Goal: Information Seeking & Learning: Check status

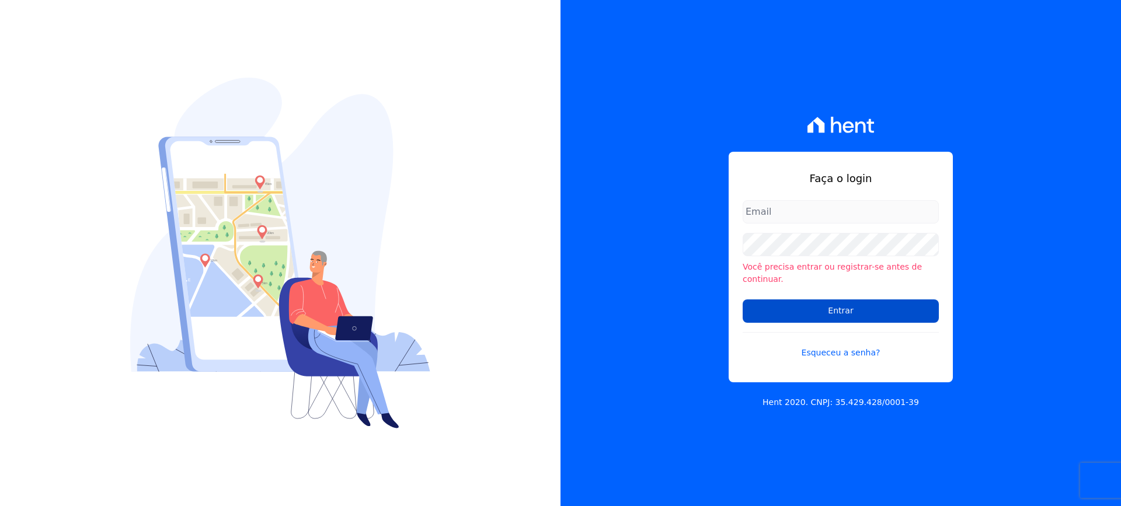
type input "financeiro@vlbarros.com.br"
click at [792, 307] on input "Entrar" at bounding box center [841, 311] width 196 height 23
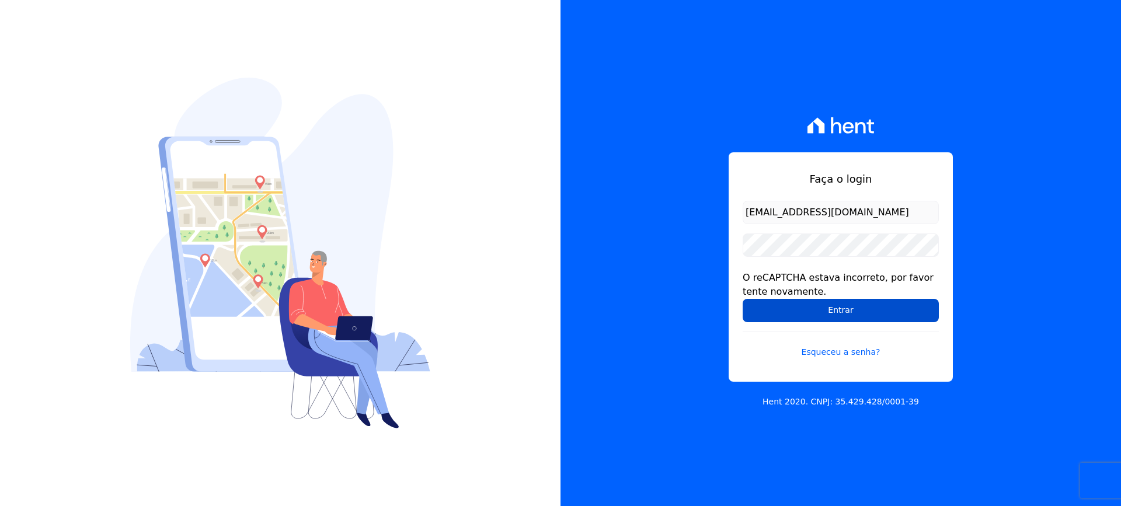
click at [812, 305] on input "Entrar" at bounding box center [841, 310] width 196 height 23
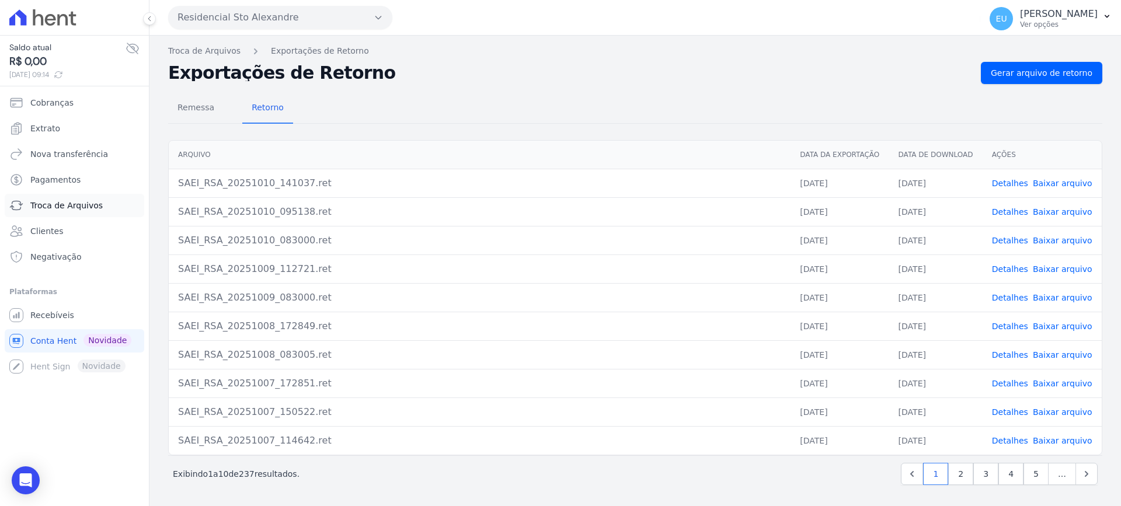
click at [54, 206] on span "Troca de Arquivos" at bounding box center [66, 206] width 72 height 12
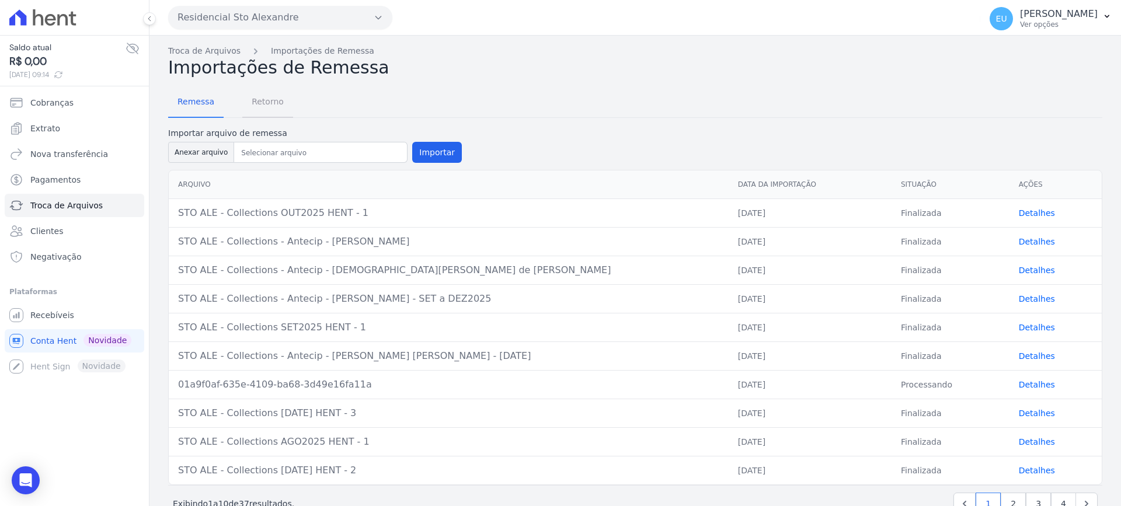
click at [261, 102] on span "Retorno" at bounding box center [268, 101] width 46 height 23
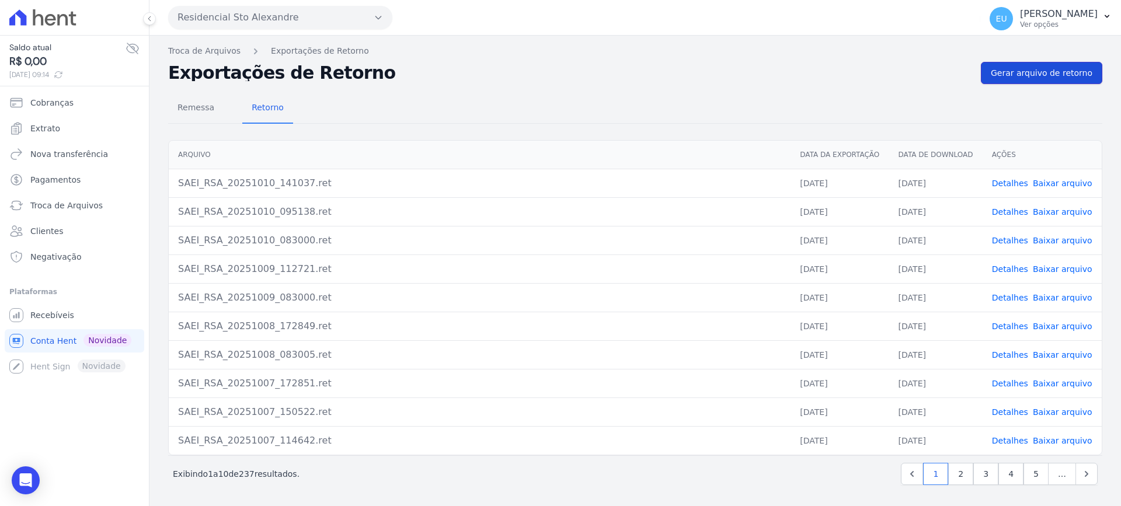
click at [1039, 68] on span "Gerar arquivo de retorno" at bounding box center [1042, 73] width 102 height 12
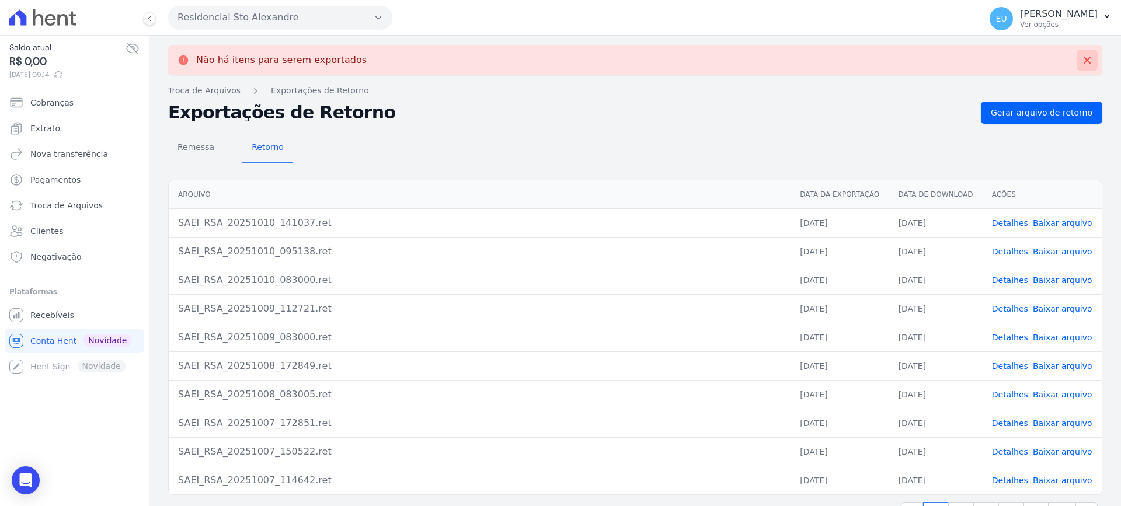
click at [1084, 59] on icon at bounding box center [1087, 60] width 7 height 7
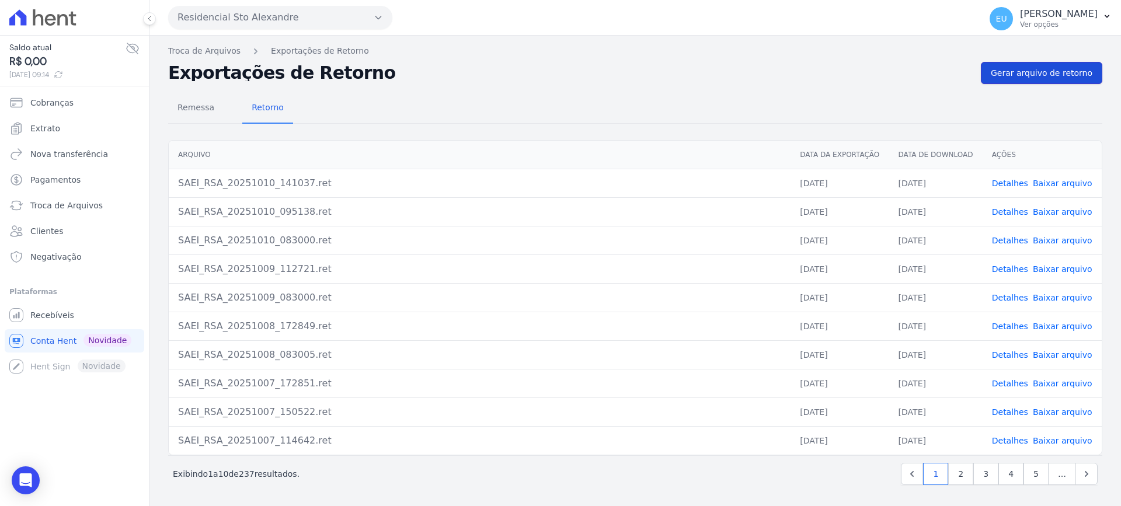
click at [1033, 76] on span "Gerar arquivo de retorno" at bounding box center [1042, 73] width 102 height 12
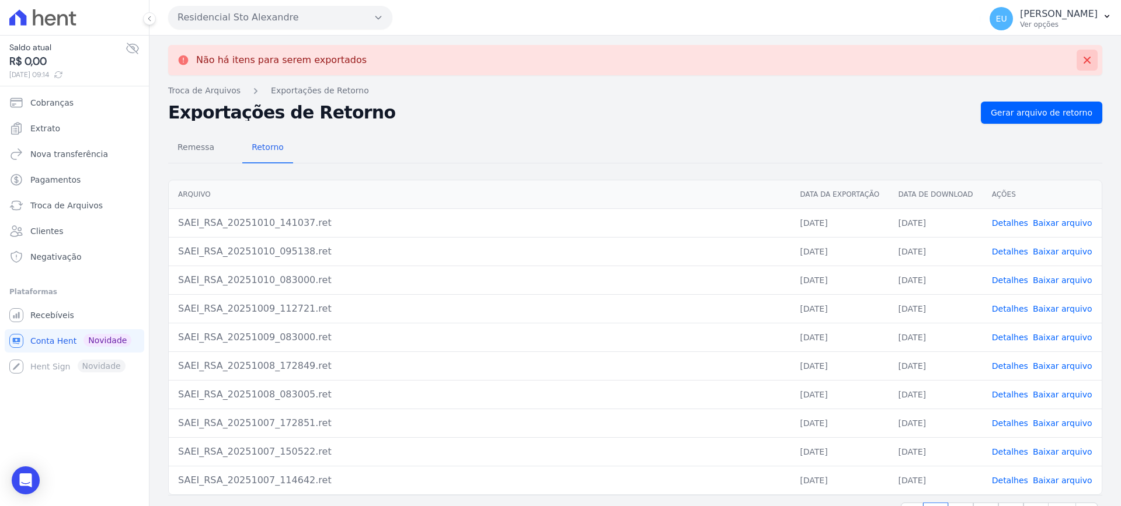
click at [1082, 60] on icon at bounding box center [1088, 60] width 12 height 12
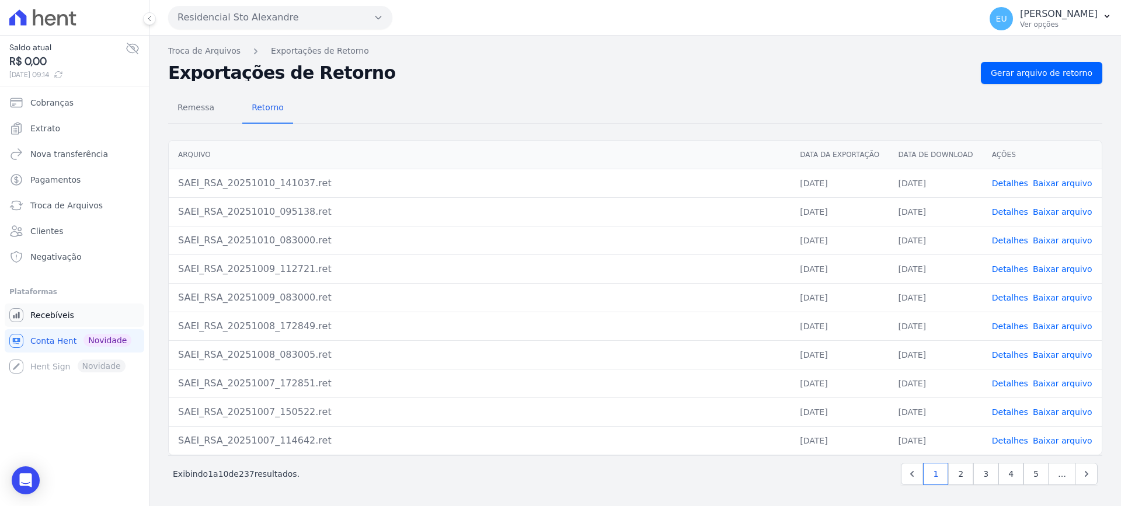
click at [45, 315] on span "Recebíveis" at bounding box center [52, 316] width 44 height 12
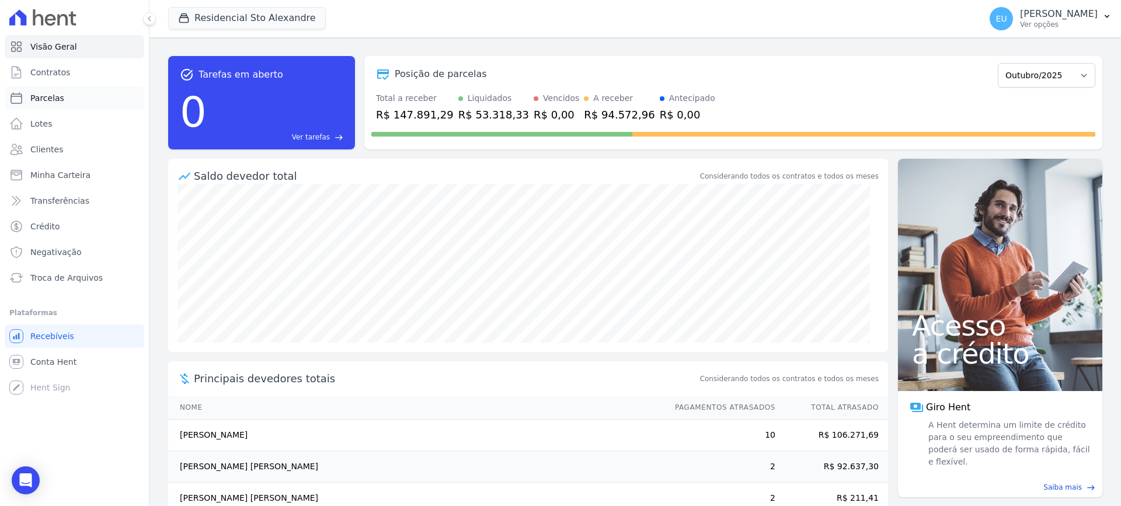
click at [46, 95] on span "Parcelas" at bounding box center [47, 98] width 34 height 12
select select
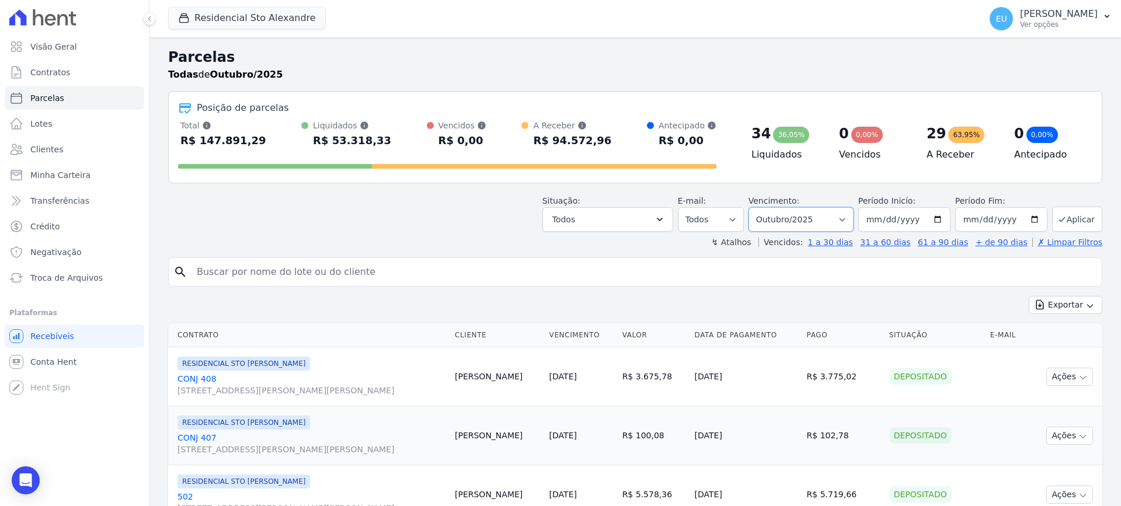
click at [830, 217] on select "Filtrar por período ──────── Todos os meses Março/2020 Abril/2020 Maio/2020 Jun…" at bounding box center [801, 219] width 105 height 25
select select "date_range_filter"
click at [756, 207] on select "Filtrar por período ──────── Todos os meses Março/2020 Abril/2020 Maio/2020 Jun…" at bounding box center [801, 219] width 105 height 25
click at [889, 220] on input "2025-10-01" at bounding box center [905, 219] width 92 height 25
type input "2025-04-01"
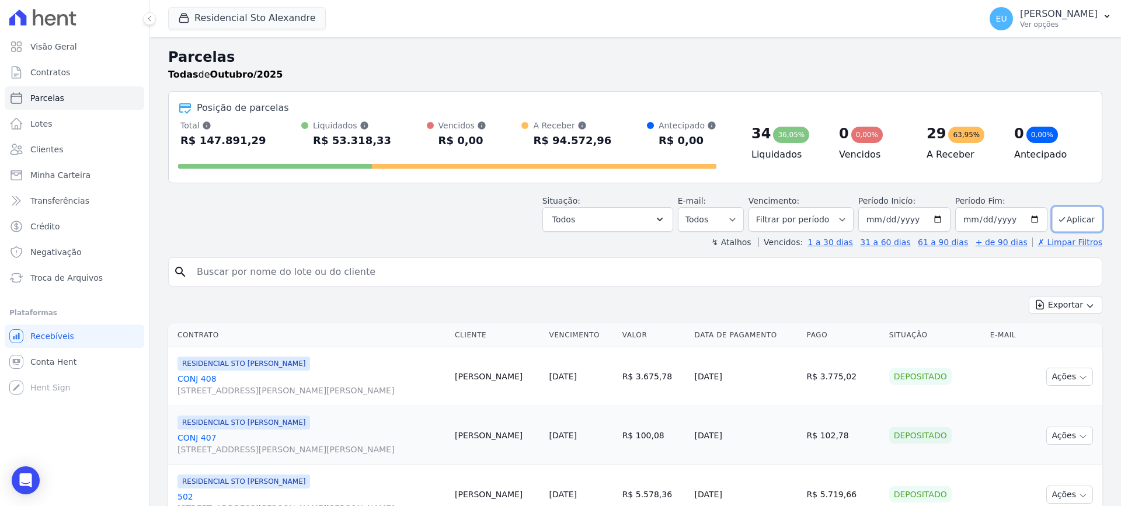
click at [797, 276] on input "search" at bounding box center [644, 272] width 908 height 23
click at [633, 216] on button "Todos" at bounding box center [608, 219] width 131 height 25
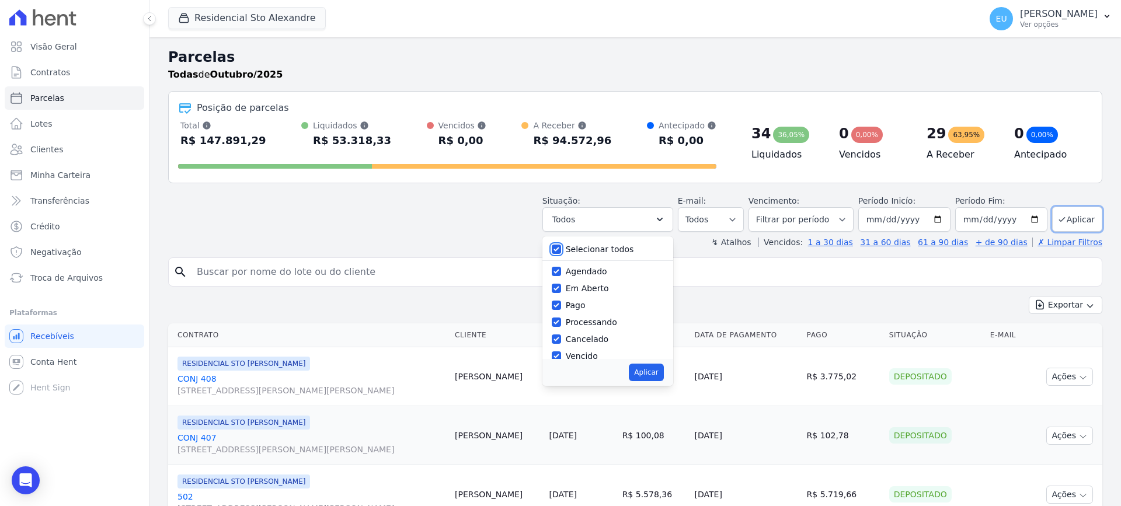
click at [561, 249] on input "Selecionar todos" at bounding box center [556, 249] width 9 height 9
checkbox input "false"
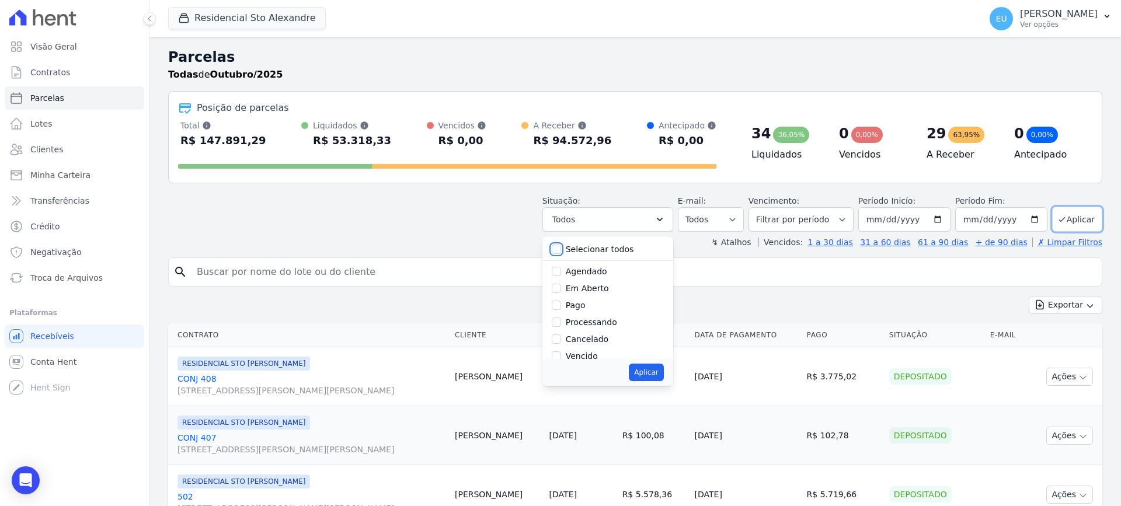
checkbox input "false"
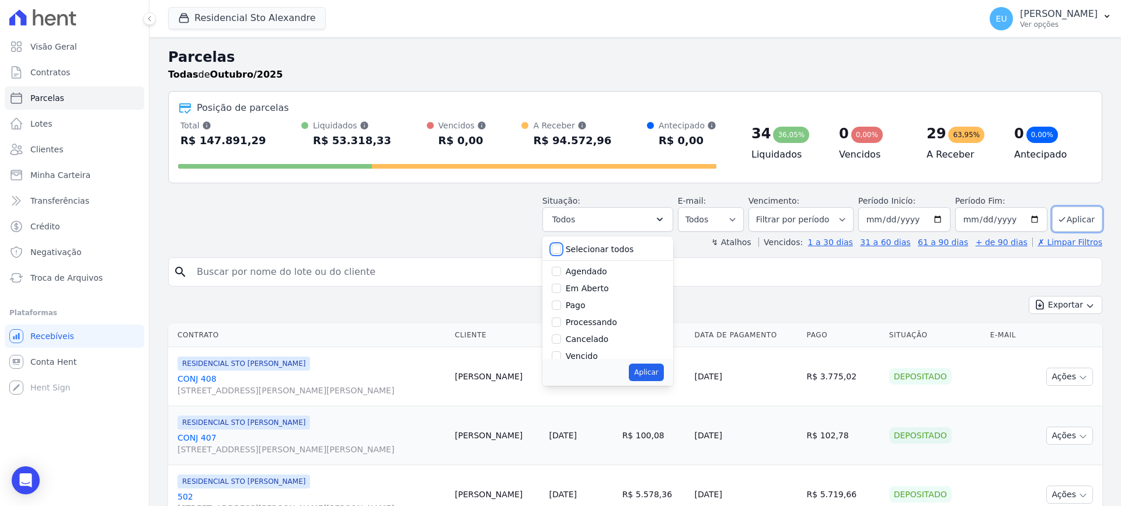
checkbox input "false"
click at [561, 279] on input "Vencido" at bounding box center [556, 277] width 9 height 9
checkbox input "true"
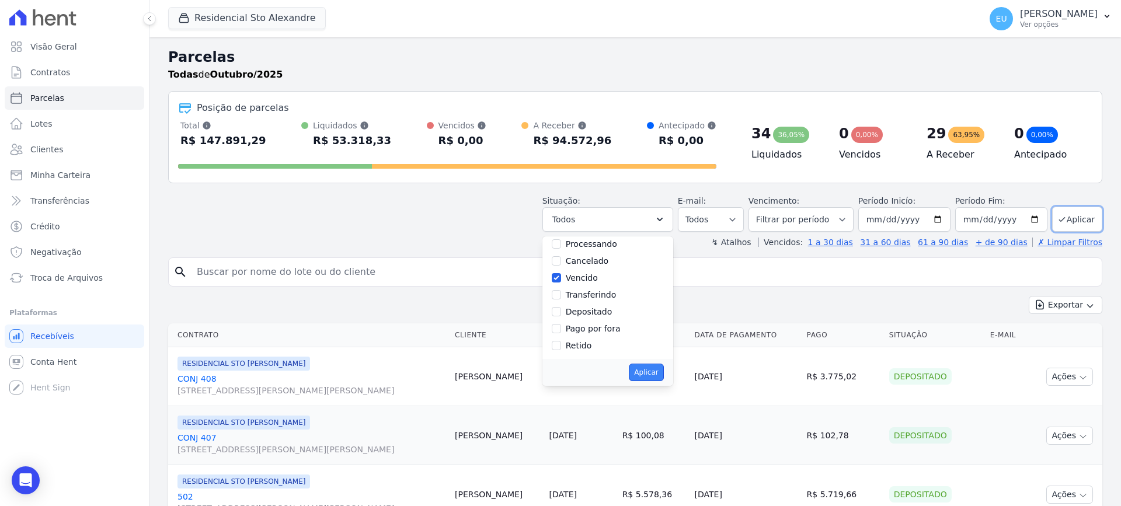
click at [658, 373] on button "Aplicar" at bounding box center [646, 373] width 34 height 18
select select "overdue"
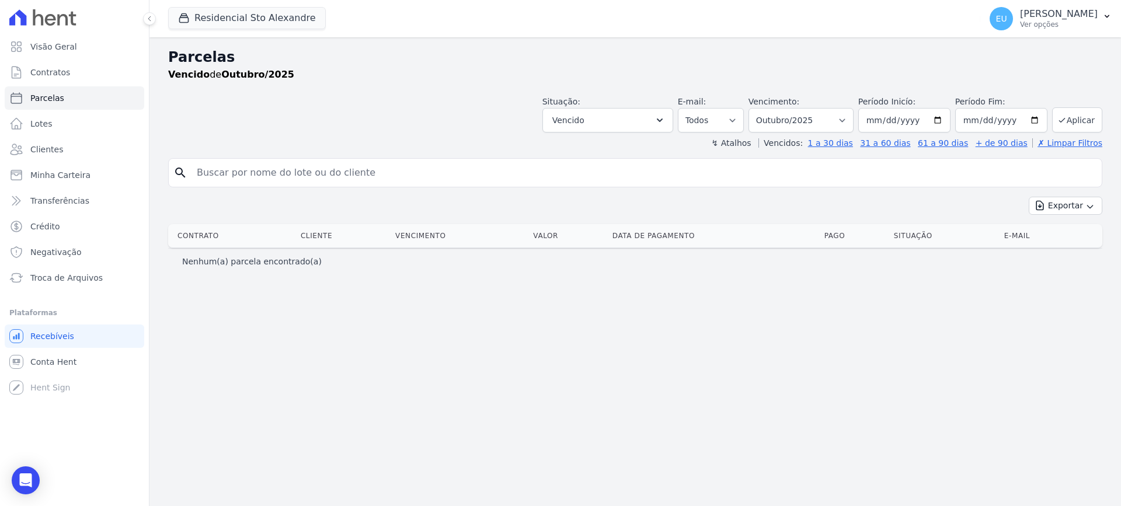
select select
click at [286, 172] on input "search" at bounding box center [644, 172] width 908 height 23
drag, startPoint x: 627, startPoint y: 119, endPoint x: 647, endPoint y: 117, distance: 20.5
click at [630, 119] on button "Vencido" at bounding box center [608, 120] width 131 height 25
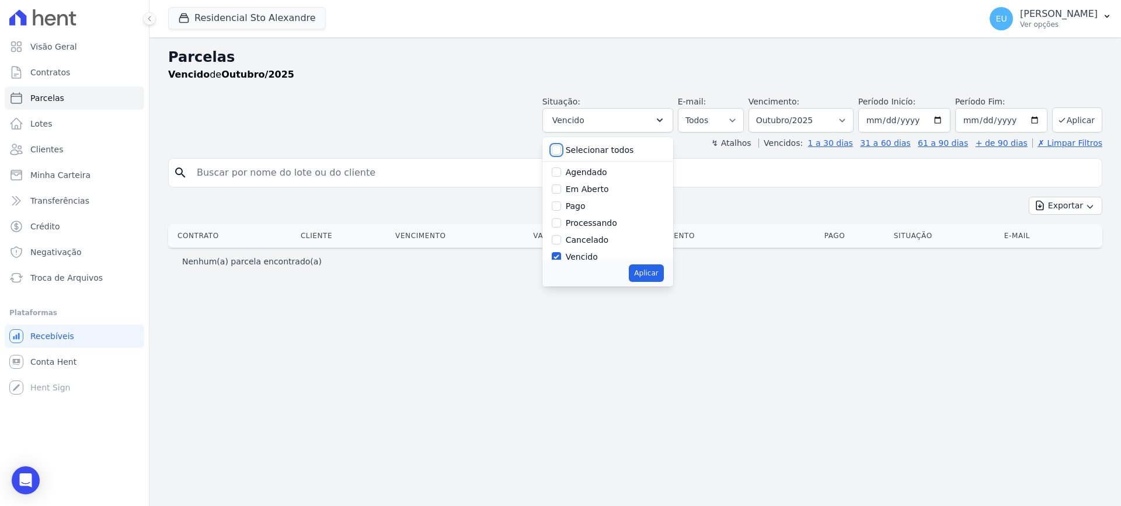
click at [561, 149] on input "Selecionar todos" at bounding box center [556, 149] width 9 height 9
checkbox input "true"
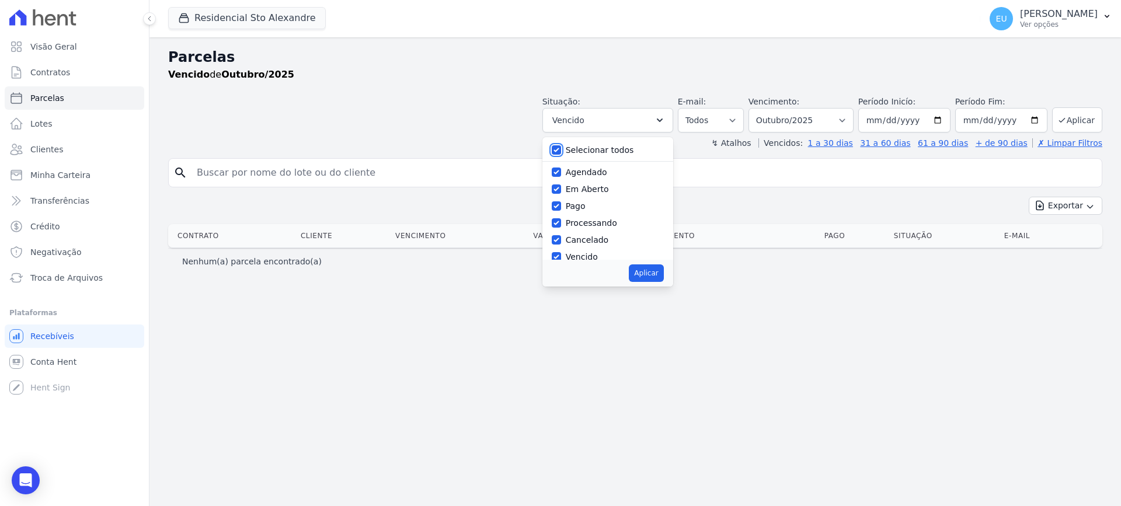
checkbox input "true"
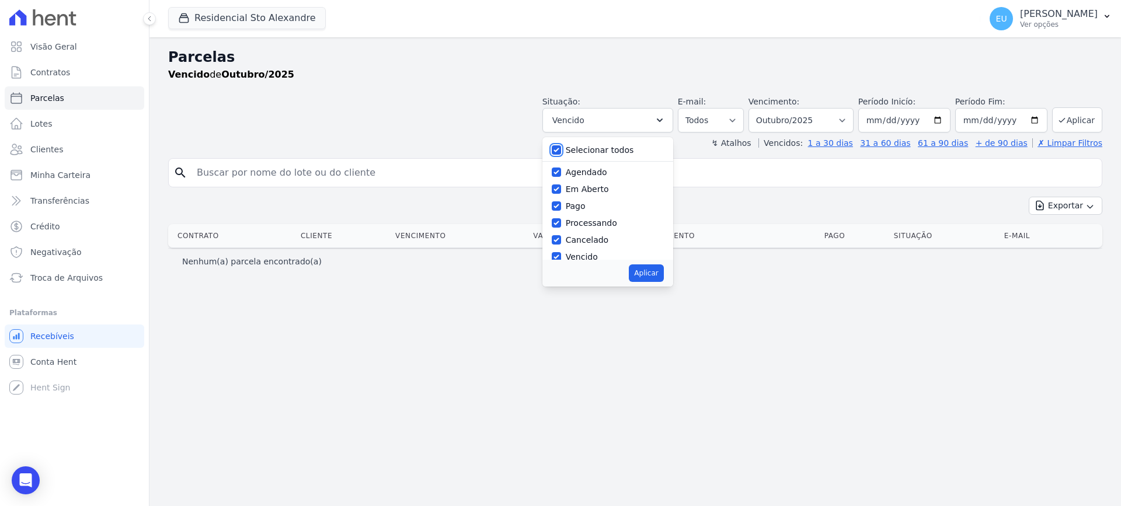
checkbox input "true"
click at [297, 179] on input "search" at bounding box center [644, 172] width 908 height 23
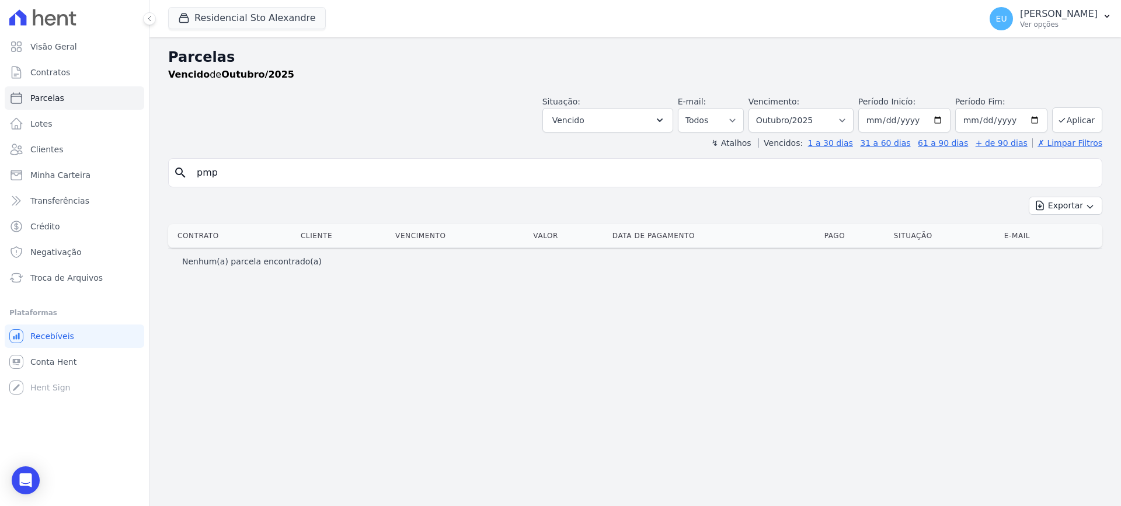
type input "pmp"
select select
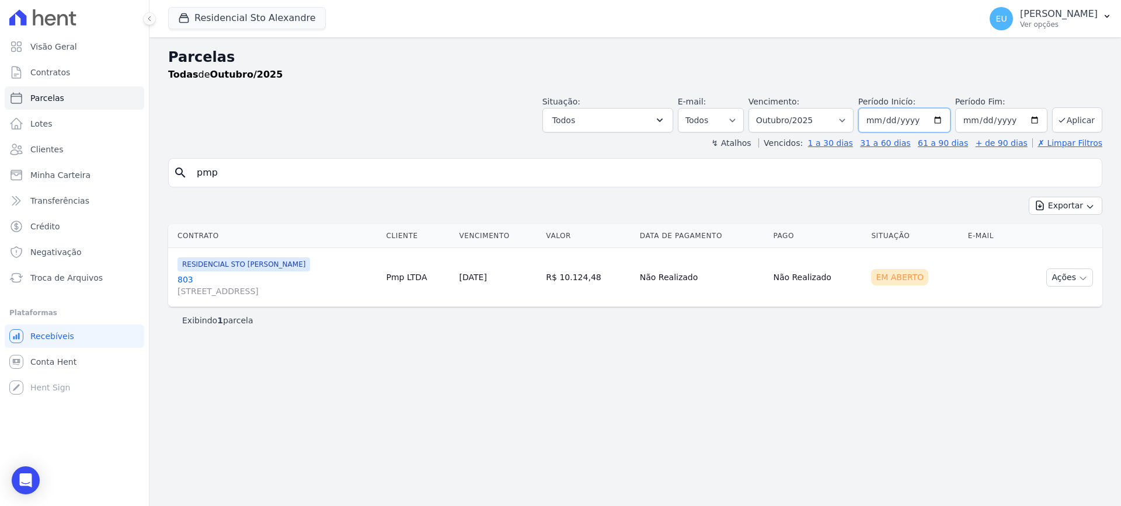
click at [946, 121] on input "2025-10-01" at bounding box center [905, 120] width 92 height 25
type input "[DATE]"
click at [315, 173] on input "pmp" at bounding box center [644, 172] width 908 height 23
select select
click at [841, 126] on select "Filtrar por período ──────── Todos os meses Março/2020 Abril/2020 Maio/2020 Jun…" at bounding box center [801, 120] width 105 height 25
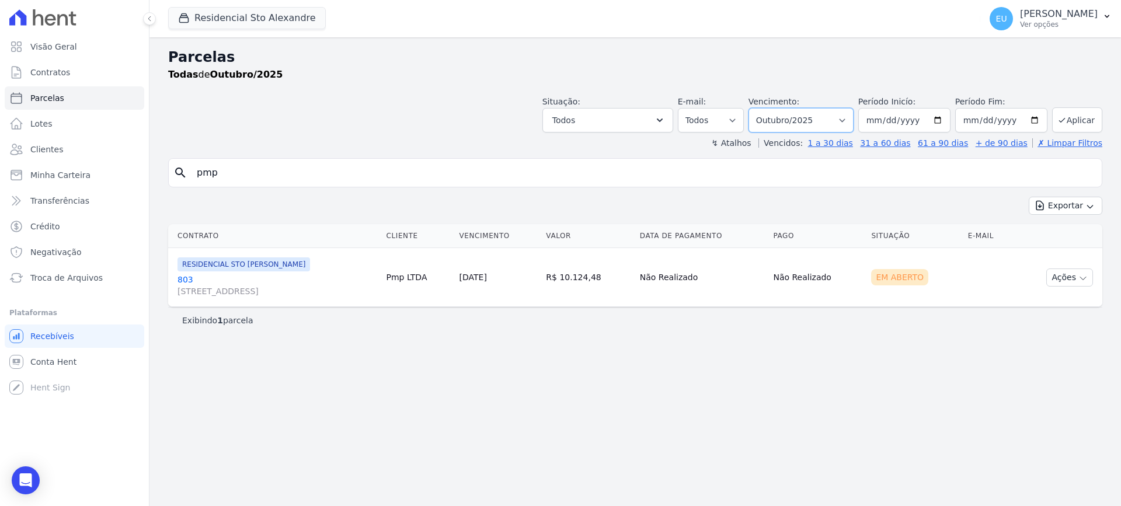
select select "09/2025"
click at [765, 108] on select "Filtrar por período ──────── Todos os meses Março/2020 Abril/2020 Maio/2020 Jun…" at bounding box center [801, 120] width 105 height 25
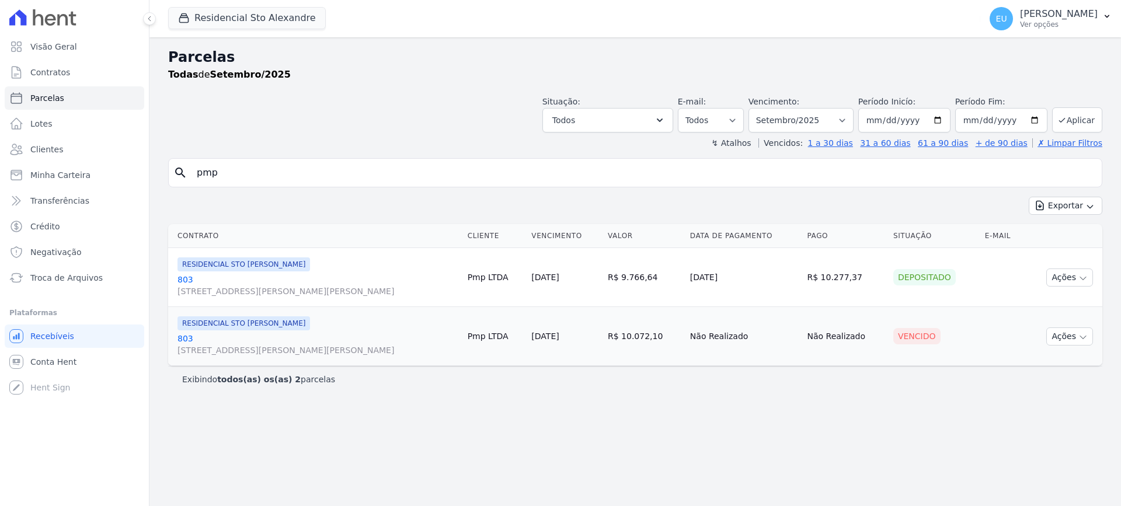
select select
click at [947, 120] on input "[DATE]" at bounding box center [905, 120] width 92 height 25
click at [896, 116] on input "[DATE]" at bounding box center [905, 120] width 92 height 25
type input "[DATE]"
click at [854, 171] on input "pmp" at bounding box center [644, 172] width 908 height 23
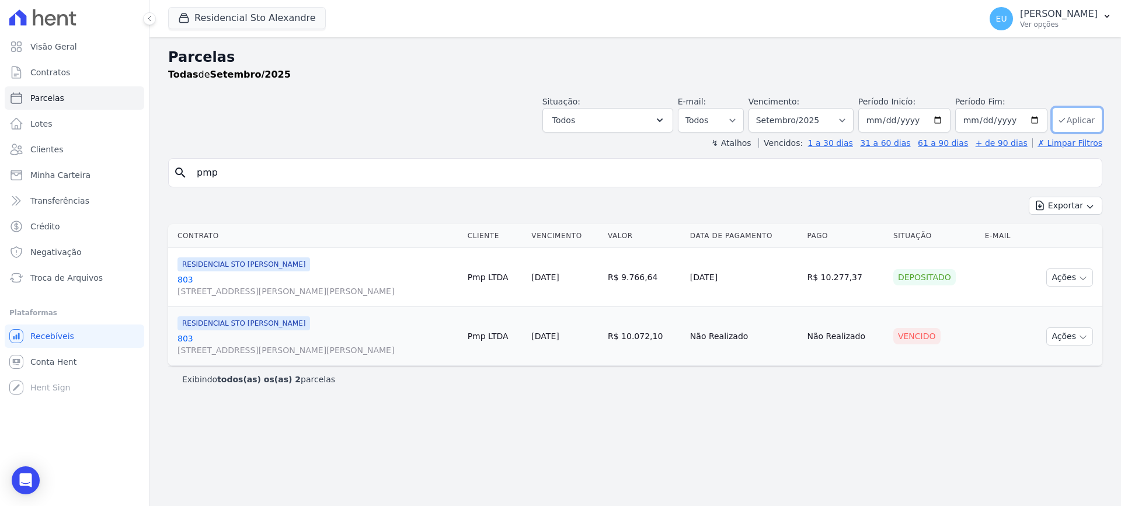
click at [1085, 119] on button "Aplicar" at bounding box center [1078, 119] width 50 height 25
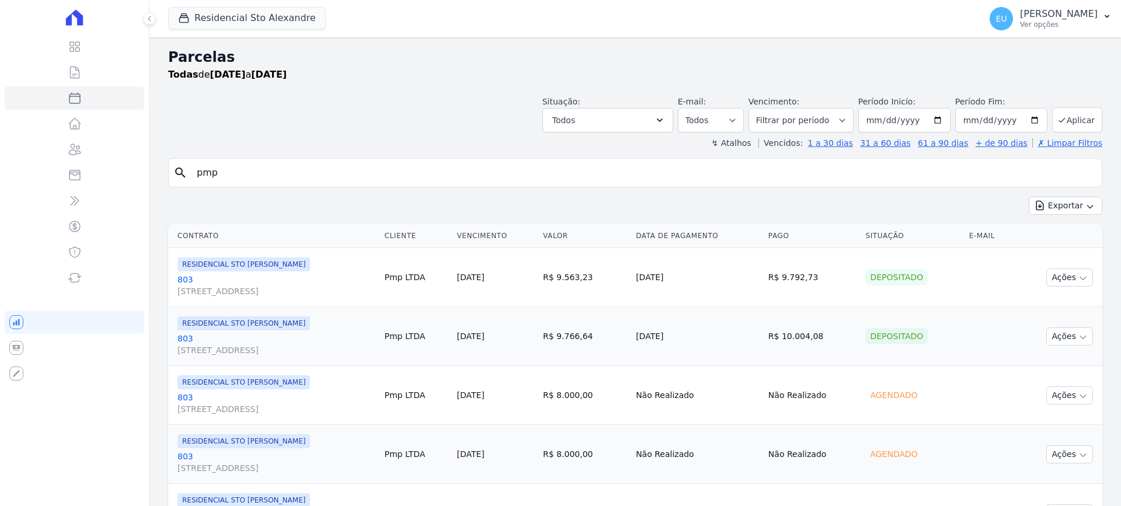
select select
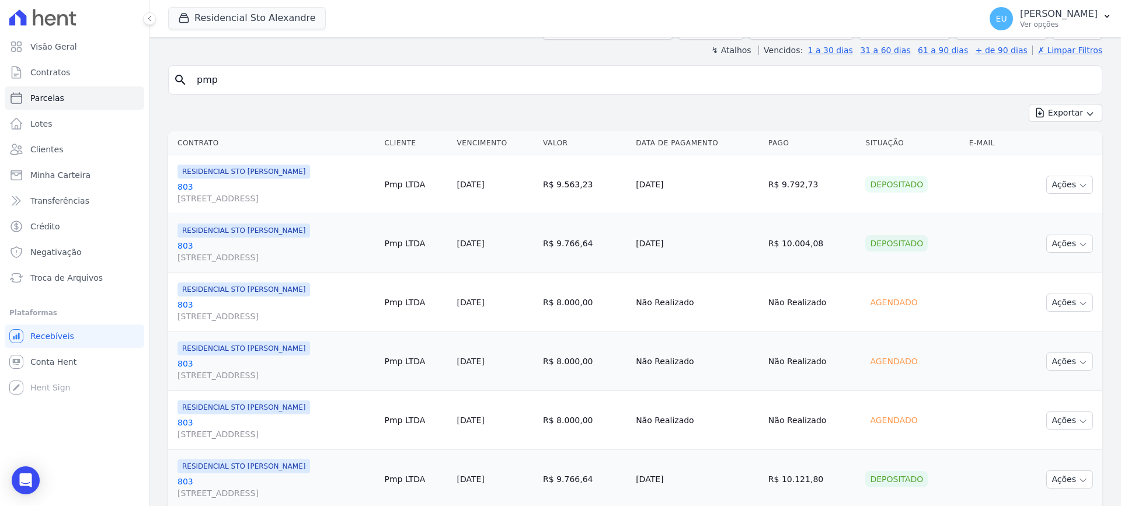
scroll to position [117, 0]
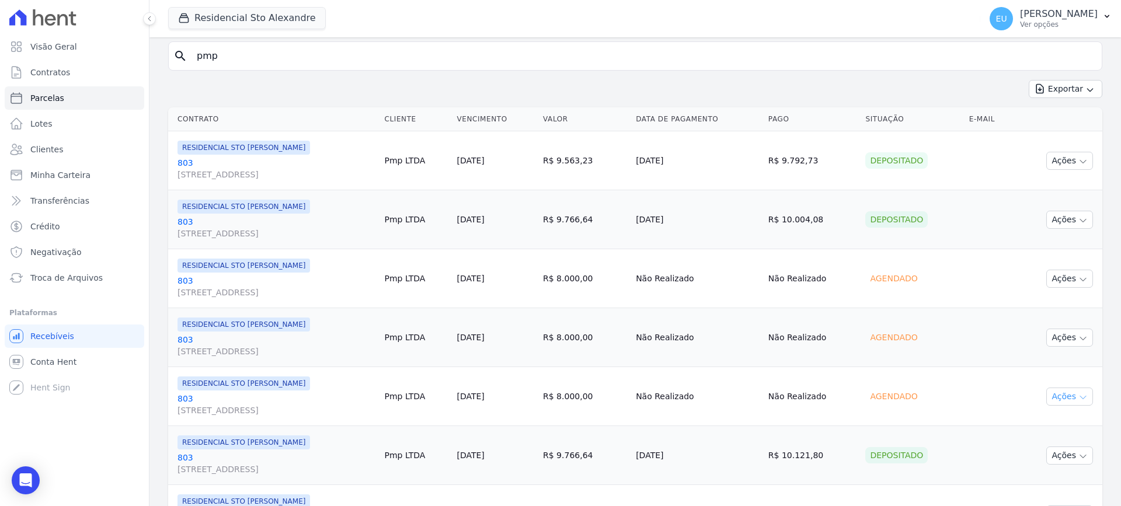
click at [1079, 397] on icon "button" at bounding box center [1083, 397] width 9 height 9
click at [1016, 361] on td "Ações Ver boleto Não é possível visualizar o boleto de um pagamento agendado [G…" at bounding box center [1059, 337] width 87 height 59
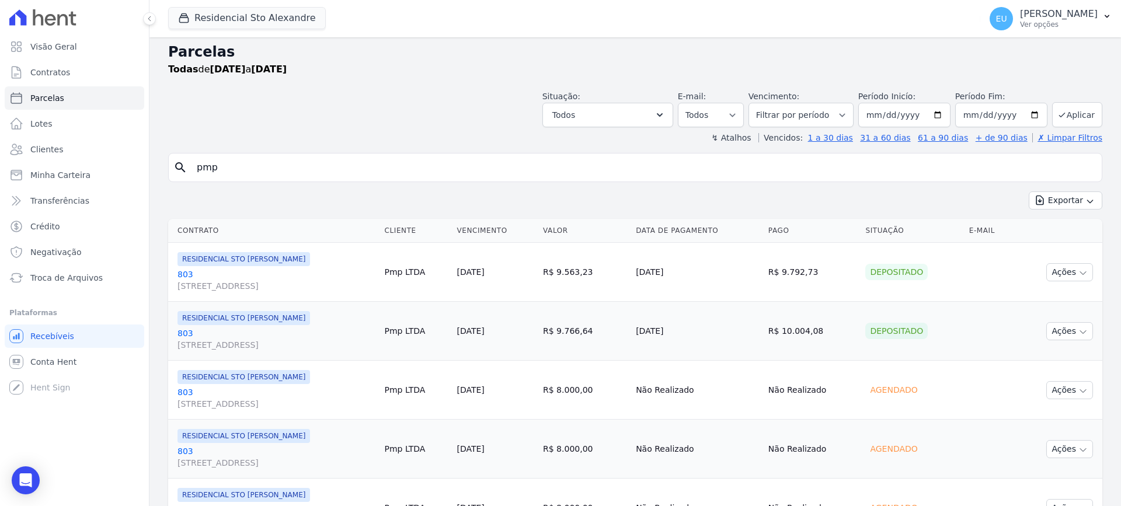
scroll to position [0, 0]
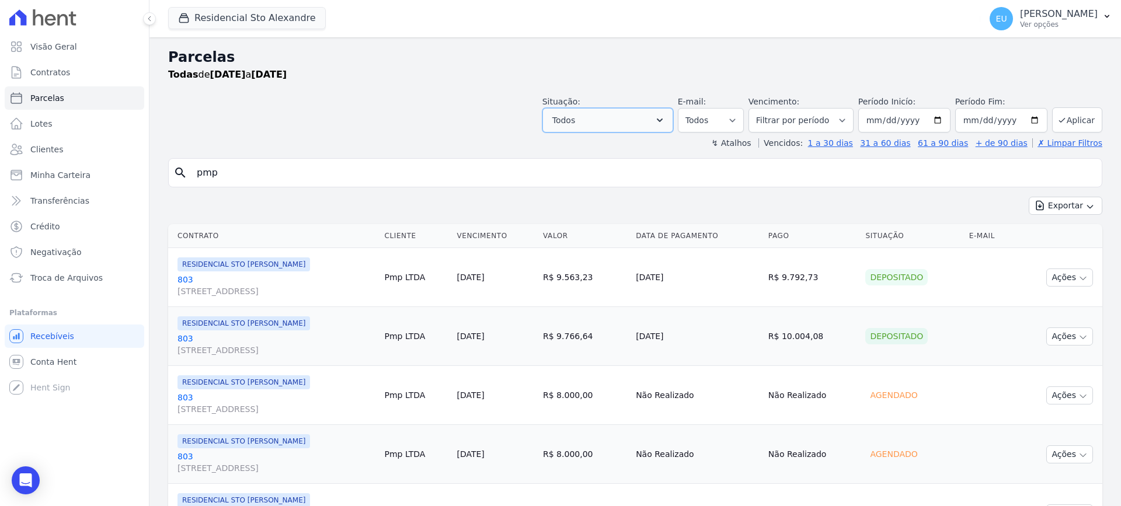
click at [630, 122] on button "Todos" at bounding box center [608, 120] width 131 height 25
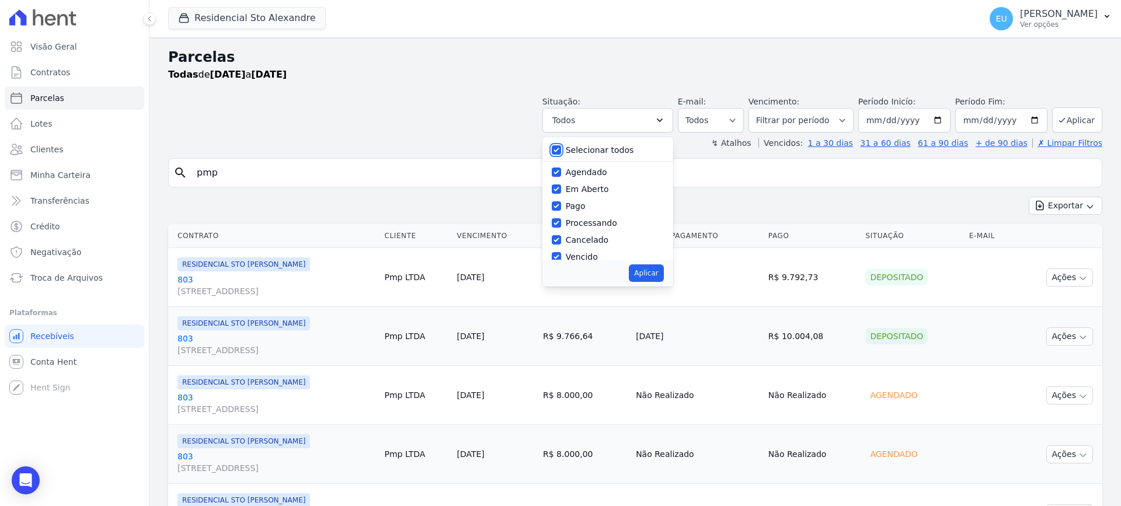
click at [561, 148] on input "Selecionar todos" at bounding box center [556, 149] width 9 height 9
checkbox input "false"
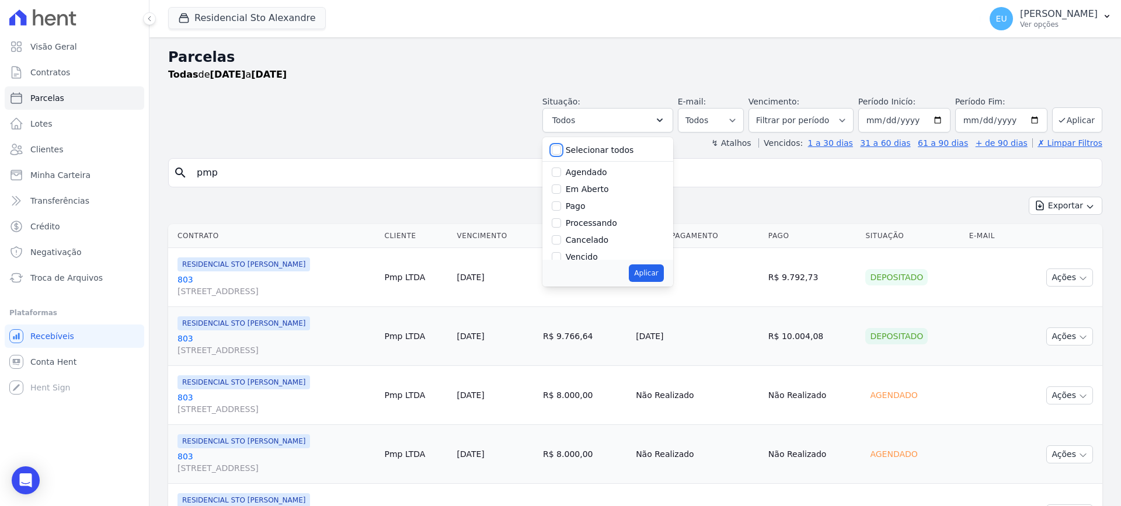
checkbox input "false"
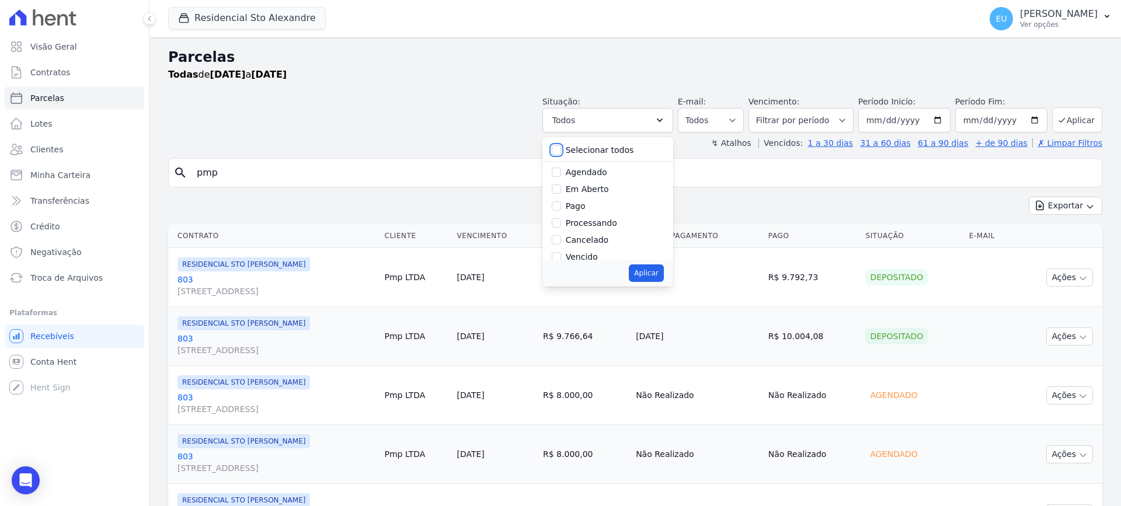
checkbox input "false"
click at [561, 197] on input "Vencido" at bounding box center [556, 198] width 9 height 9
checkbox input "true"
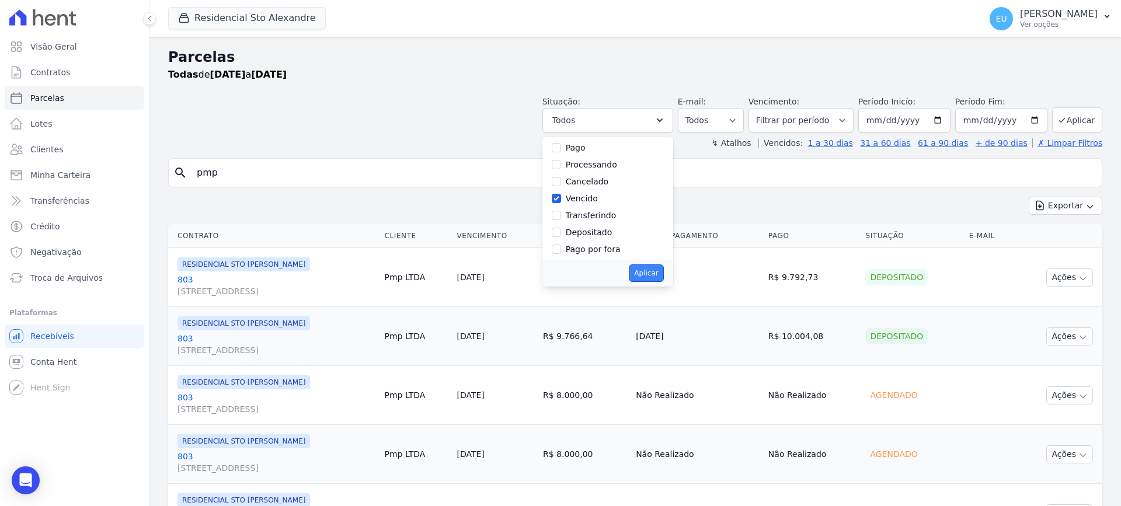
click at [653, 270] on button "Aplicar" at bounding box center [646, 274] width 34 height 18
select select "overdue"
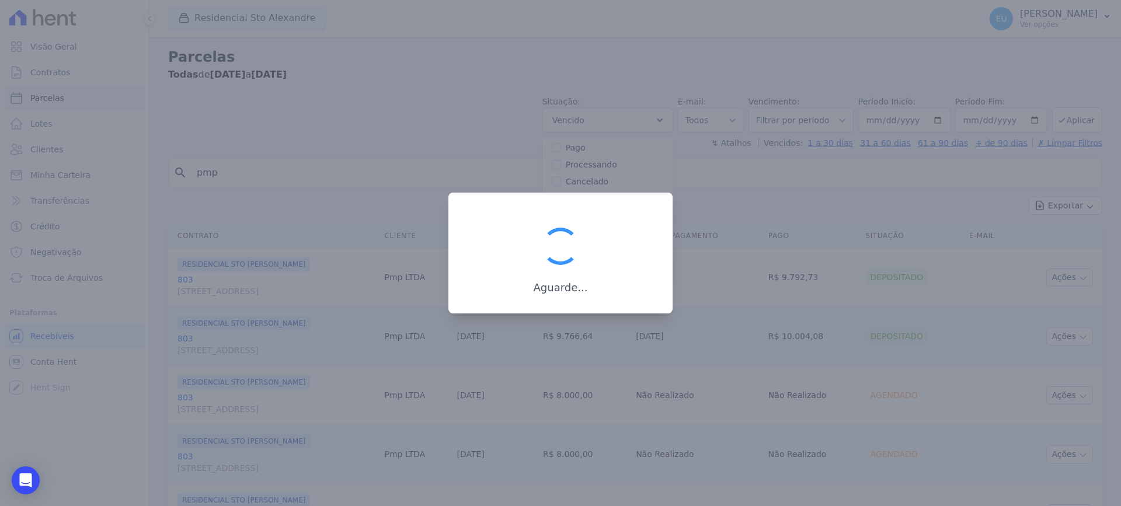
scroll to position [21, 0]
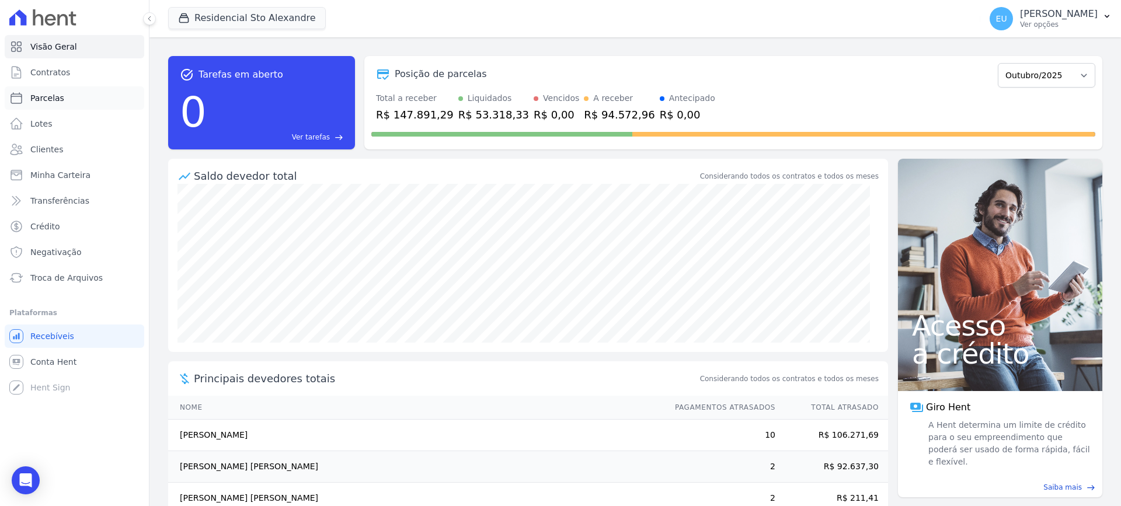
click at [47, 93] on span "Parcelas" at bounding box center [47, 98] width 34 height 12
select select
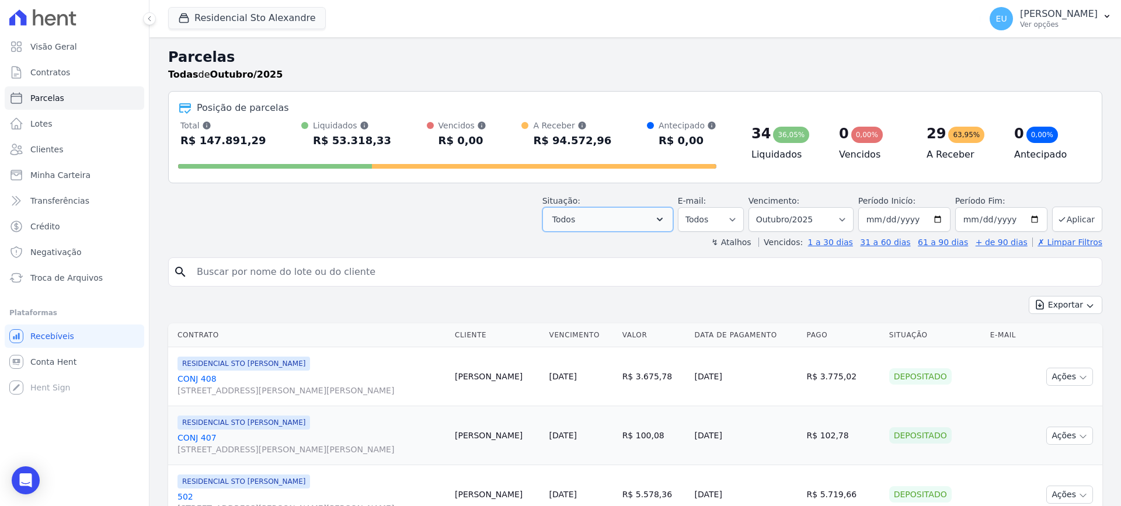
click at [623, 218] on button "Todos" at bounding box center [608, 219] width 131 height 25
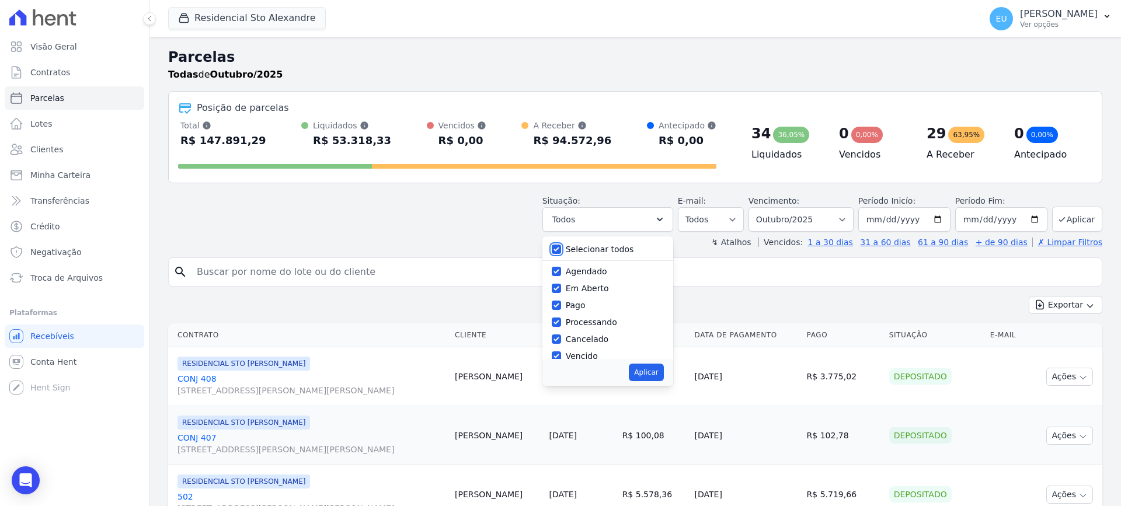
click at [561, 249] on input "Selecionar todos" at bounding box center [556, 249] width 9 height 9
checkbox input "false"
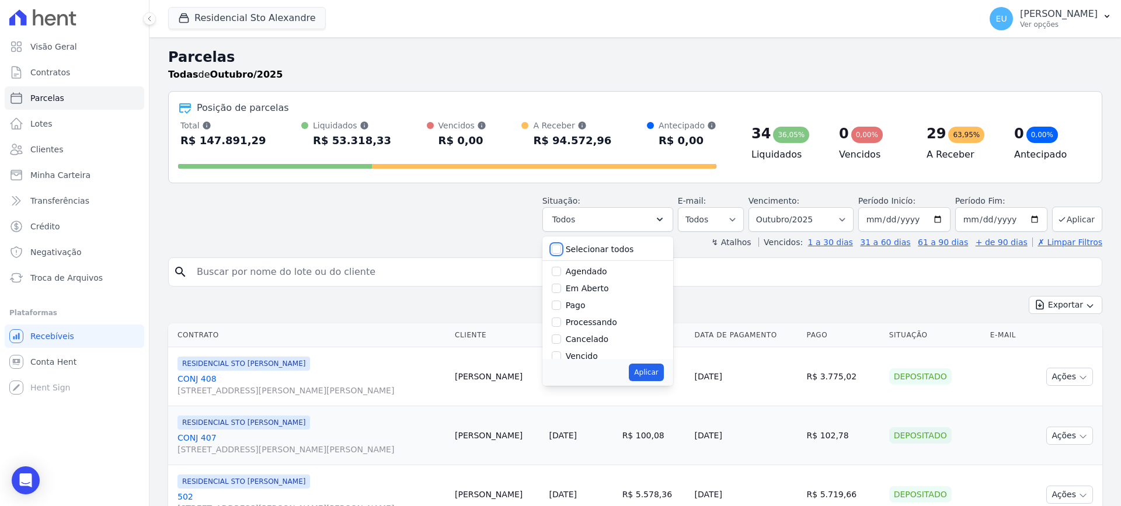
checkbox input "false"
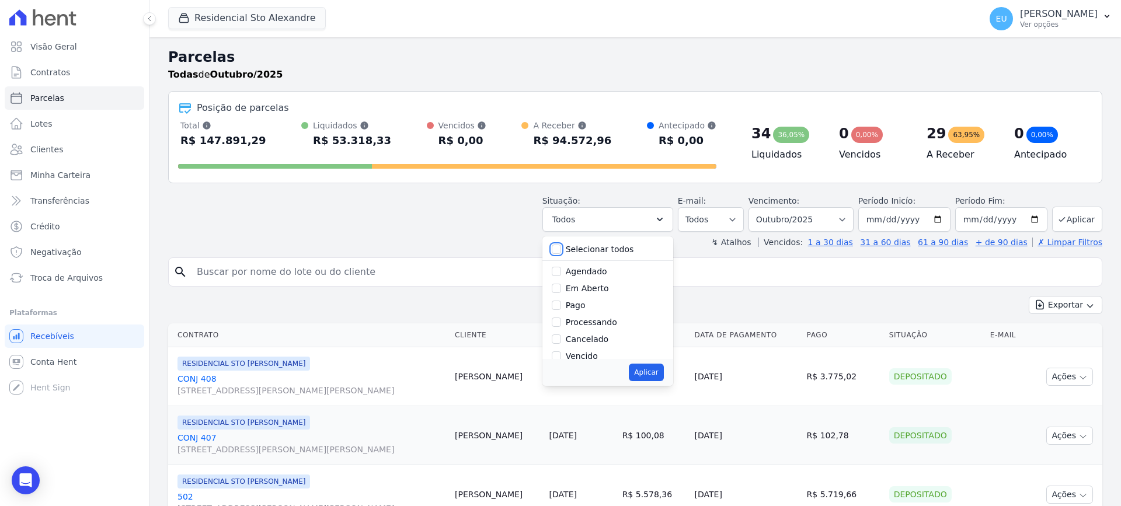
checkbox input "false"
click at [561, 300] on input "Vencido" at bounding box center [556, 297] width 9 height 9
checkbox input "true"
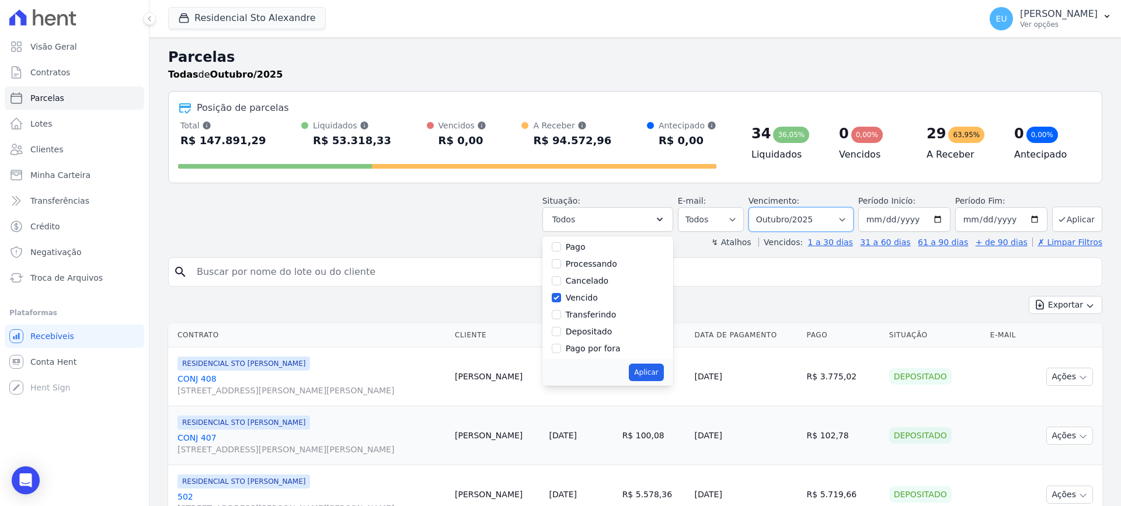
click at [835, 217] on select "Filtrar por período ──────── Todos os meses Março/2020 Abril/2020 Maio/2020 Jun…" at bounding box center [801, 219] width 105 height 25
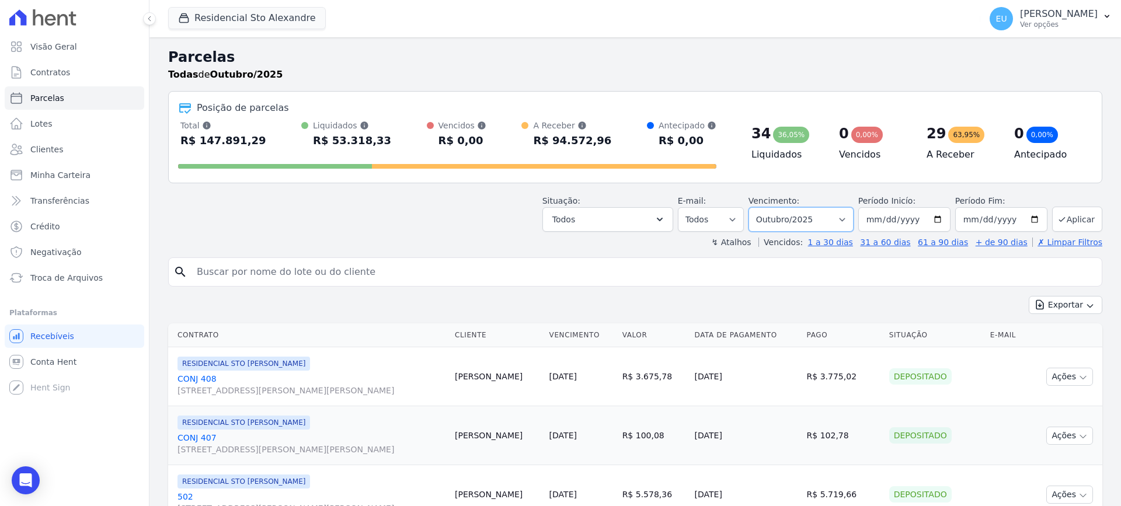
select select "all"
click at [756, 207] on select "Filtrar por período ──────── Todos os meses Março/2020 Abril/2020 Maio/2020 Jun…" at bounding box center [801, 219] width 105 height 25
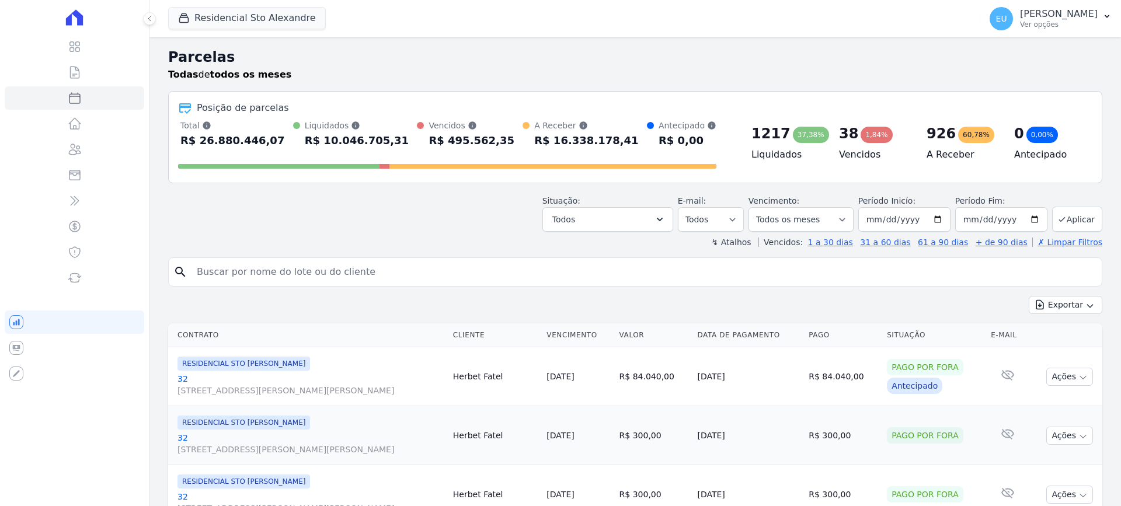
select select
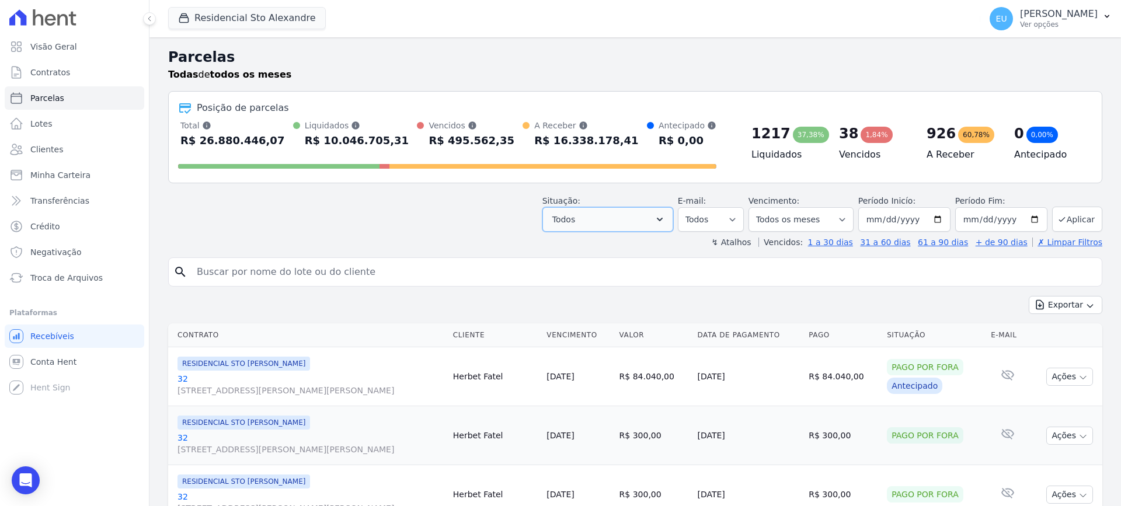
click at [639, 221] on button "Todos" at bounding box center [608, 219] width 131 height 25
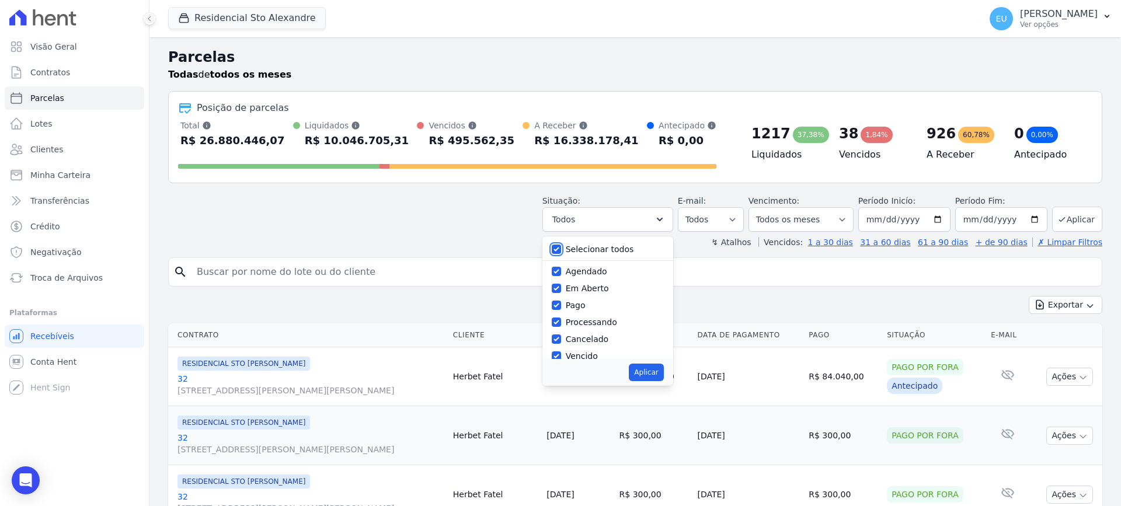
click at [561, 252] on input "Selecionar todos" at bounding box center [556, 249] width 9 height 9
checkbox input "false"
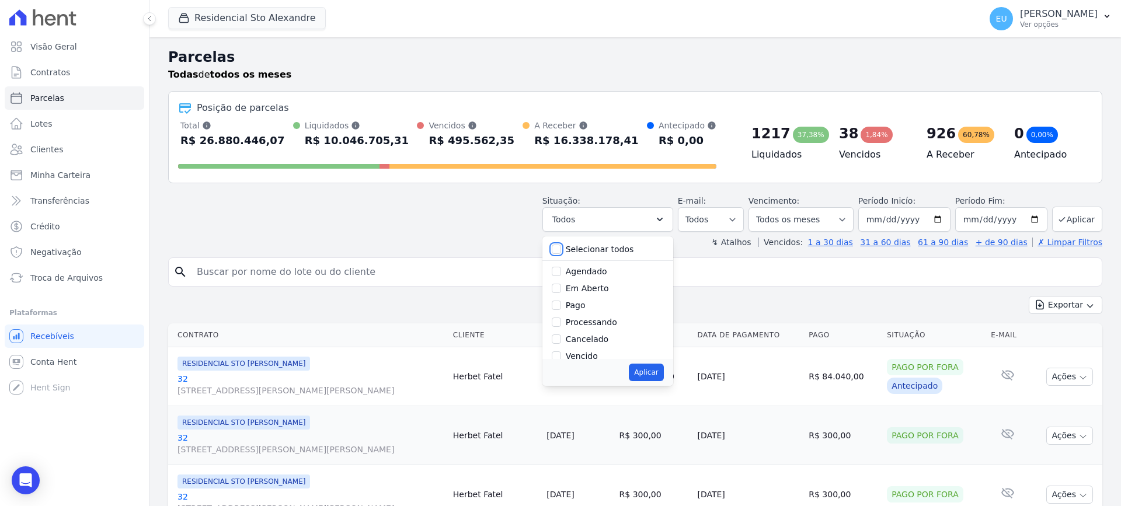
checkbox input "false"
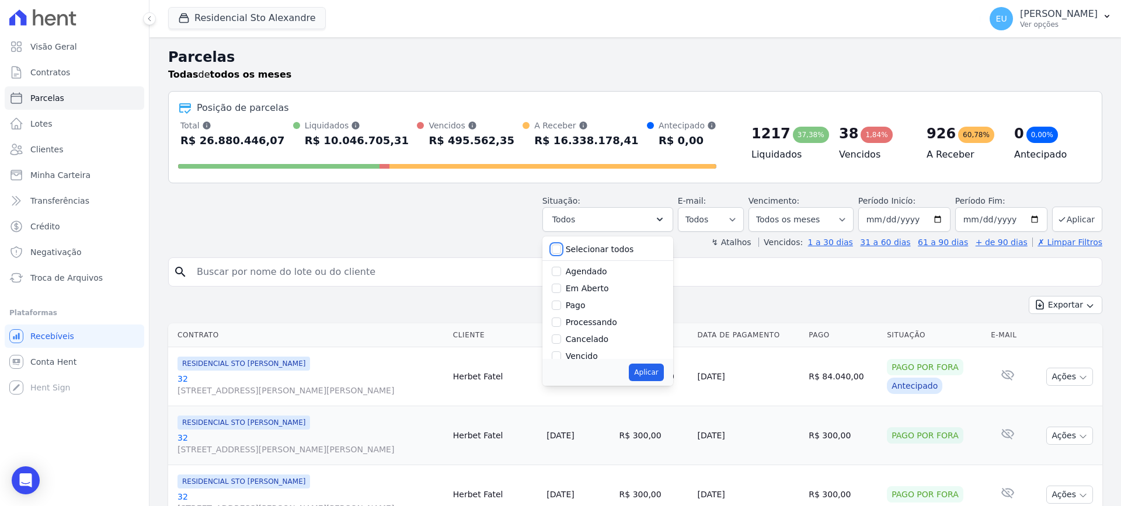
checkbox input "false"
click at [561, 298] on input "Vencido" at bounding box center [556, 297] width 9 height 9
checkbox input "true"
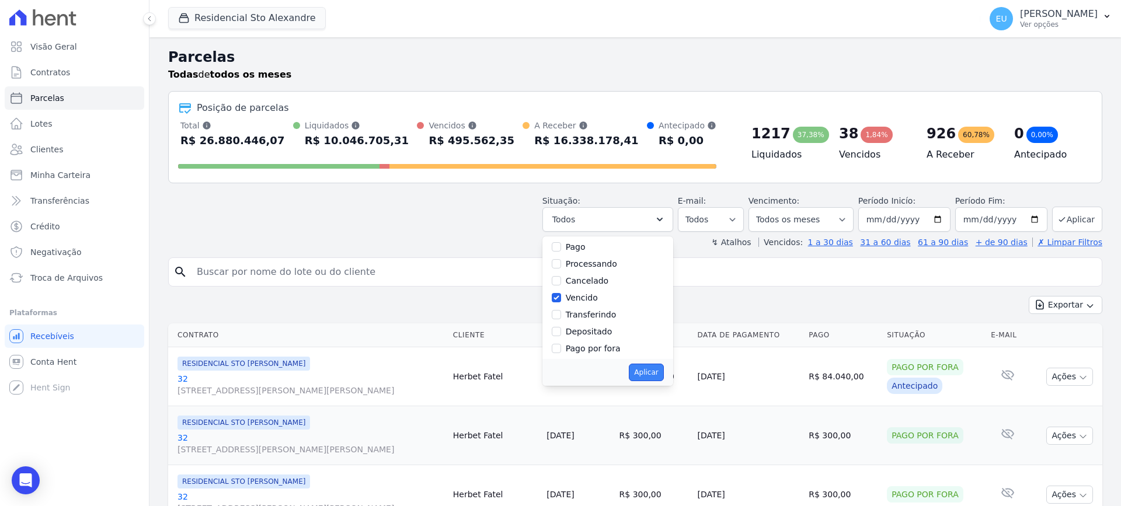
click at [654, 374] on button "Aplicar" at bounding box center [646, 373] width 34 height 18
select select "overdue"
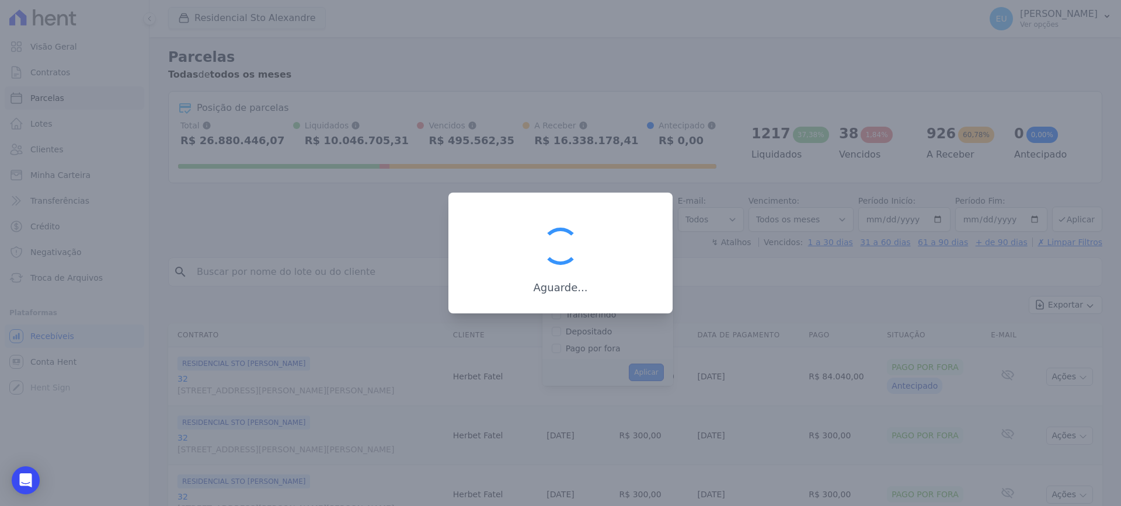
scroll to position [21, 0]
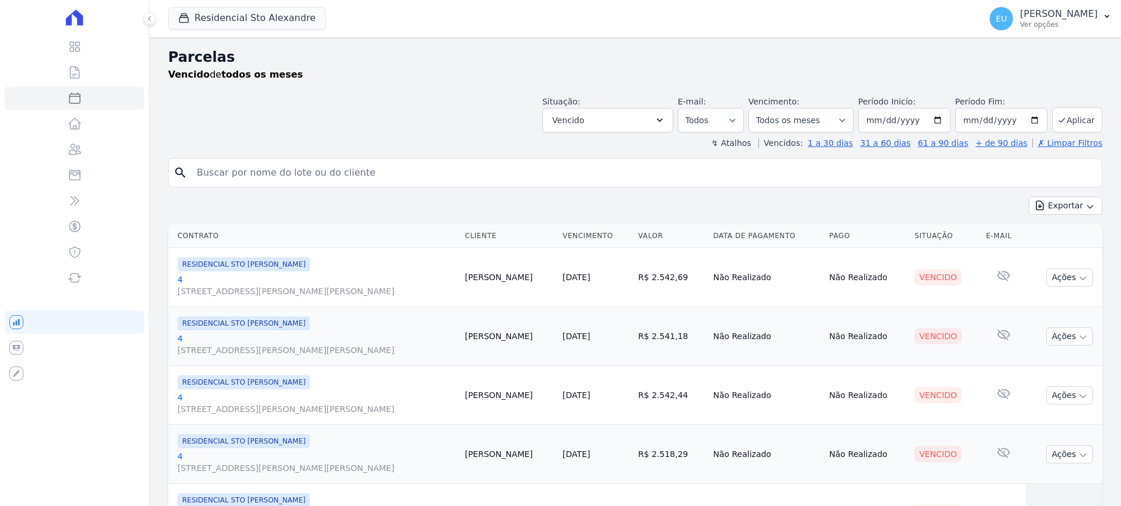
select select
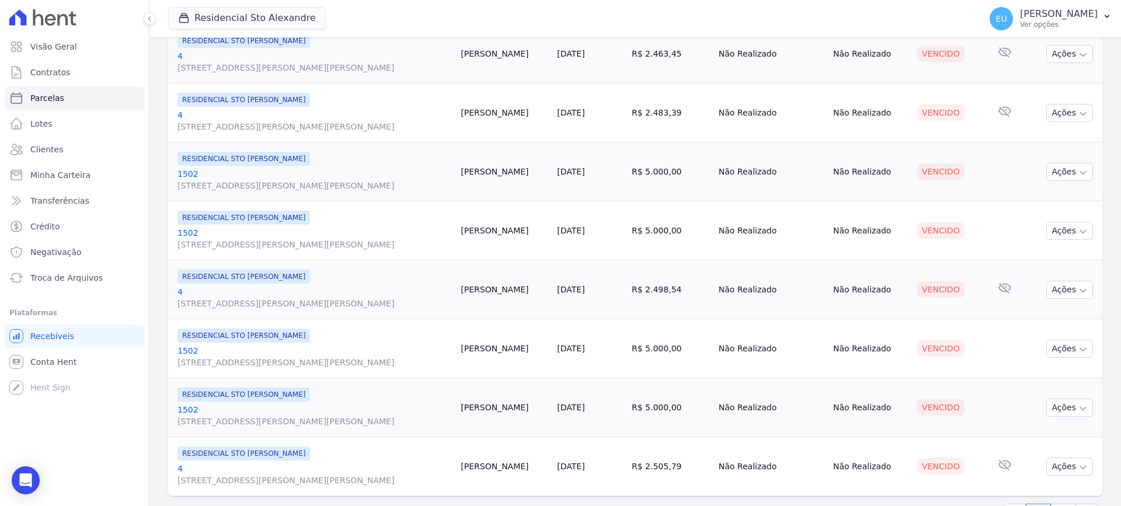
scroll to position [1267, 0]
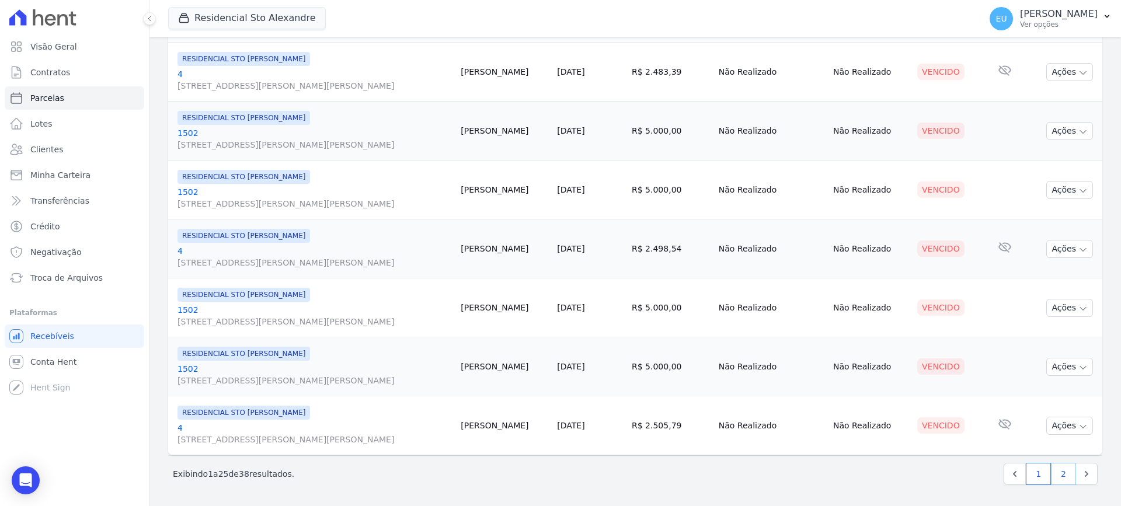
click at [1057, 477] on link "2" at bounding box center [1063, 474] width 25 height 22
select select
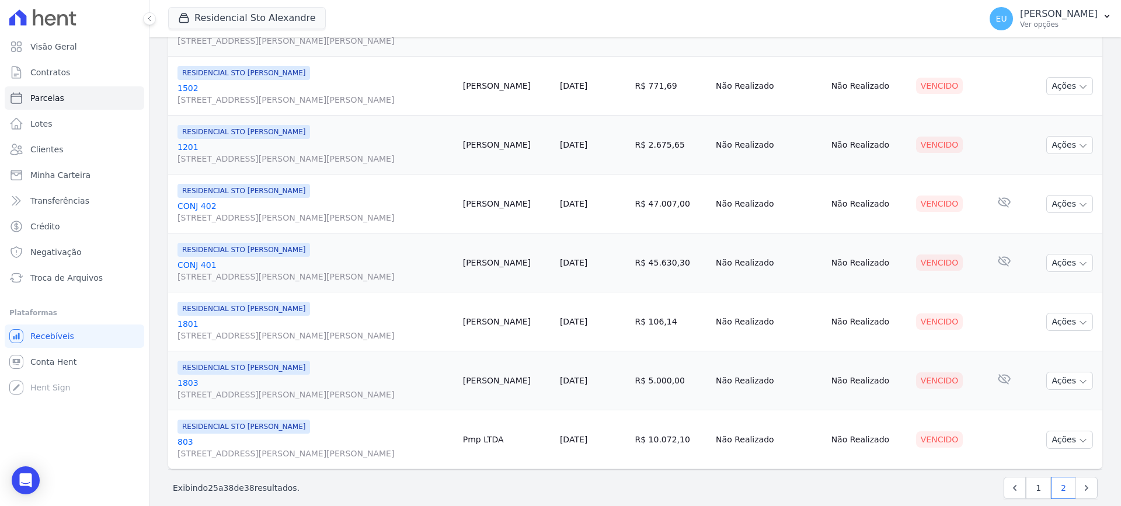
scroll to position [560, 0]
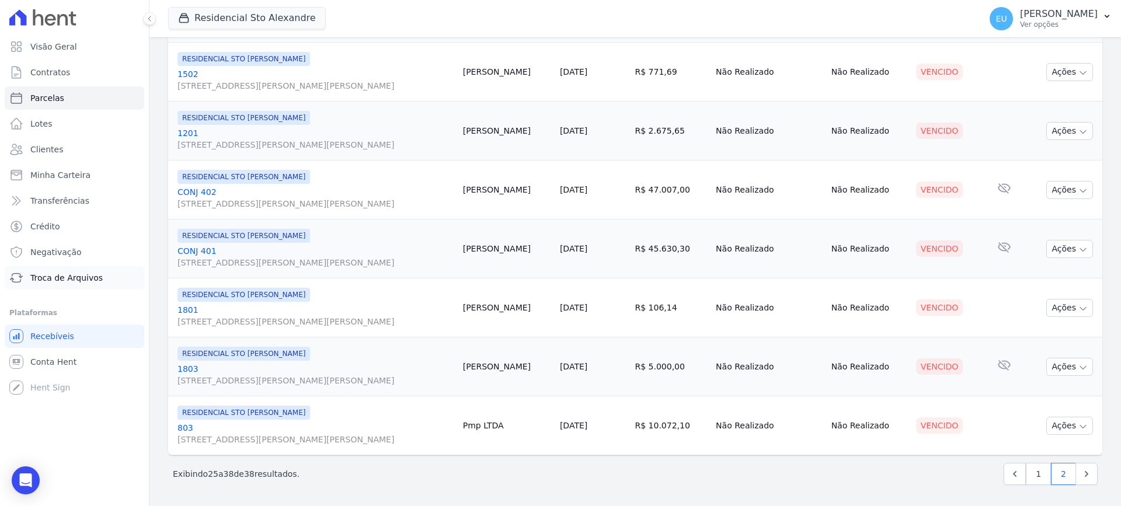
click at [71, 275] on span "Troca de Arquivos" at bounding box center [66, 278] width 72 height 12
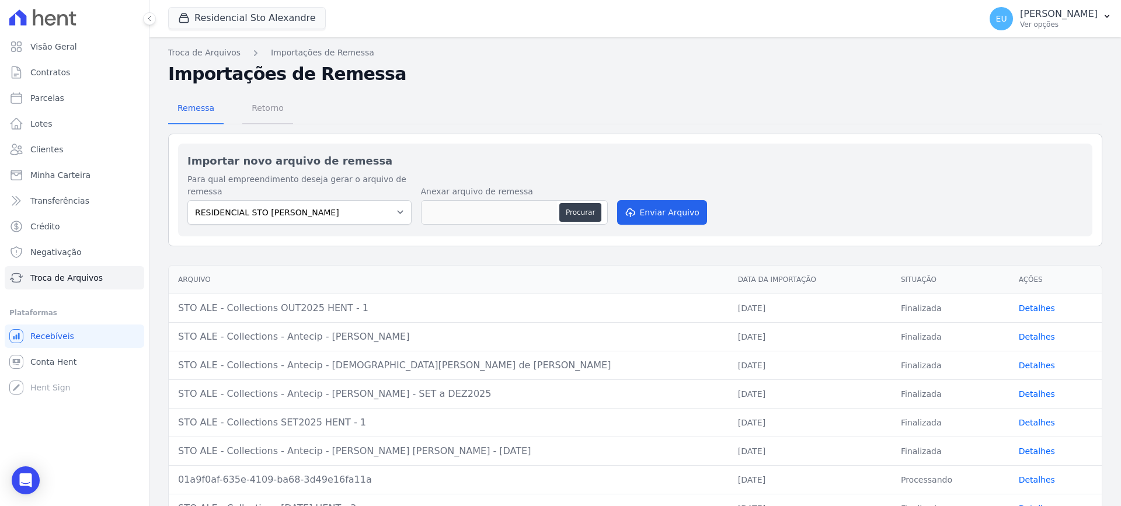
click at [263, 106] on span "Retorno" at bounding box center [268, 107] width 46 height 23
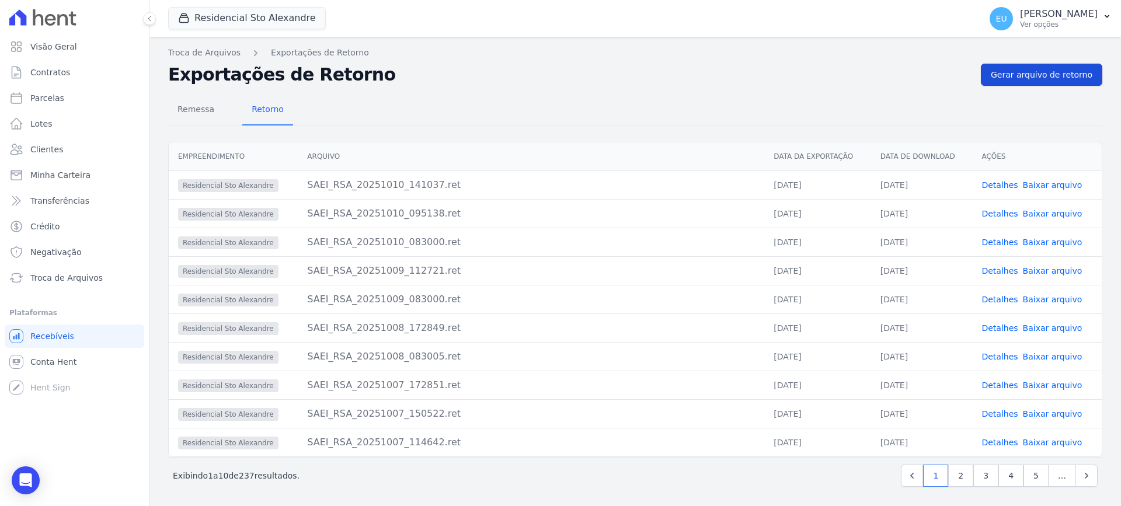
click at [1041, 73] on span "Gerar arquivo de retorno" at bounding box center [1042, 75] width 102 height 12
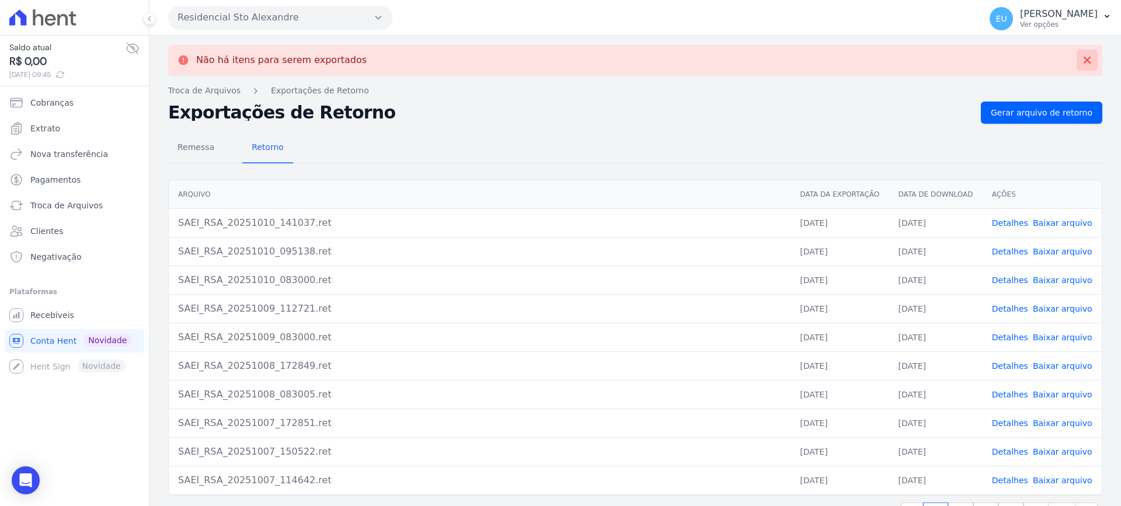
click at [1082, 58] on icon at bounding box center [1088, 60] width 12 height 12
